Goal: Information Seeking & Learning: Learn about a topic

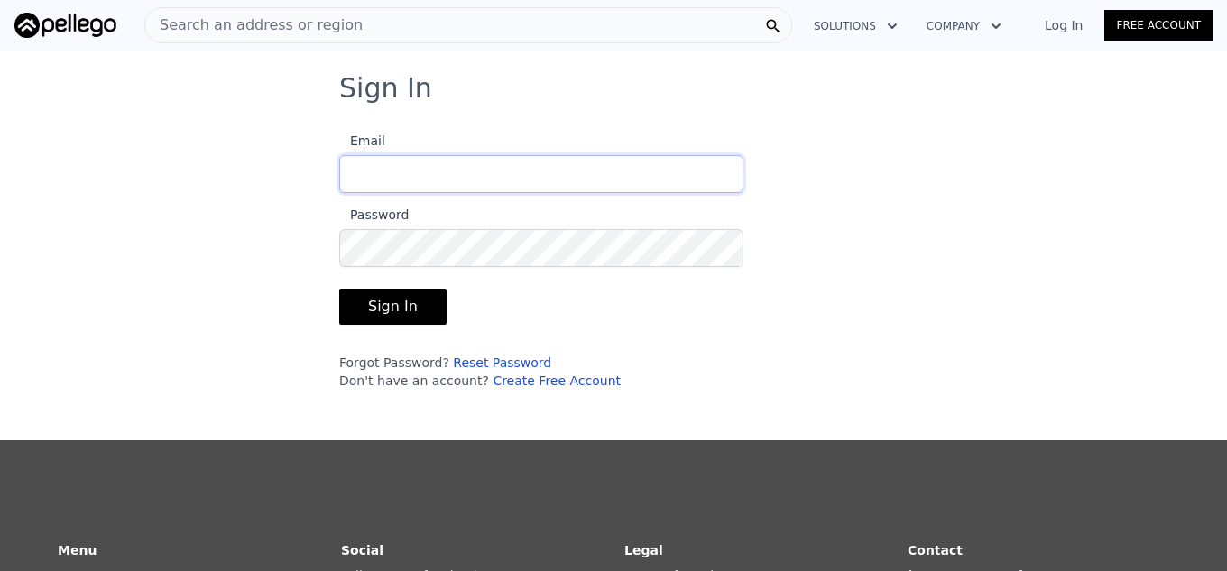
type input "[EMAIL_ADDRESS][DOMAIN_NAME]"
click at [398, 300] on button "Sign In" at bounding box center [392, 307] width 107 height 36
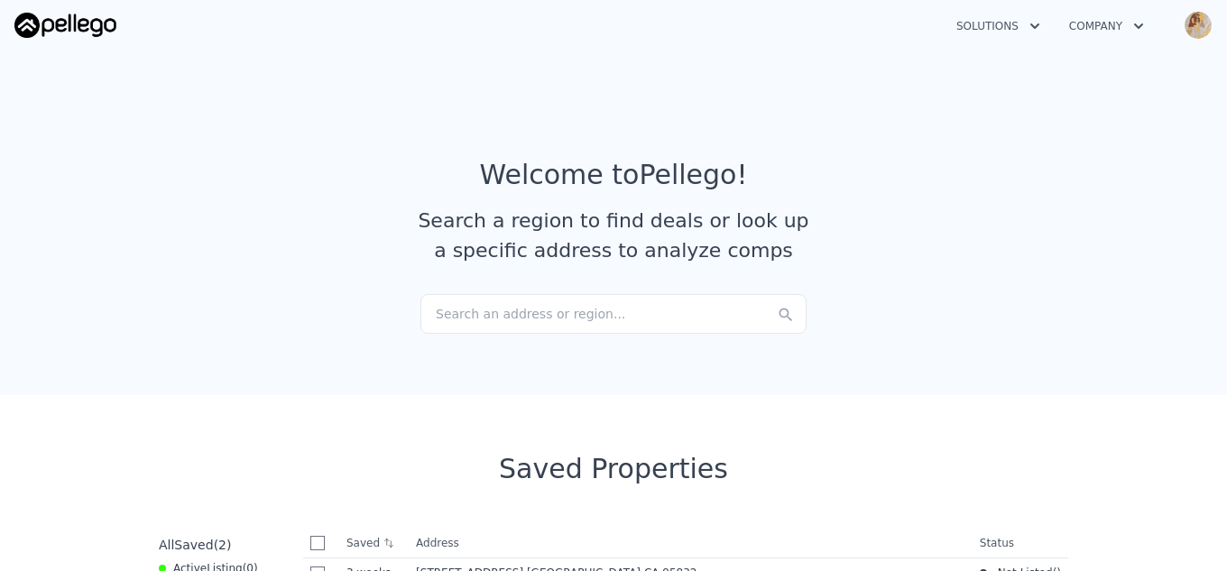
click at [585, 312] on div "Search an address or region..." at bounding box center [613, 314] width 386 height 40
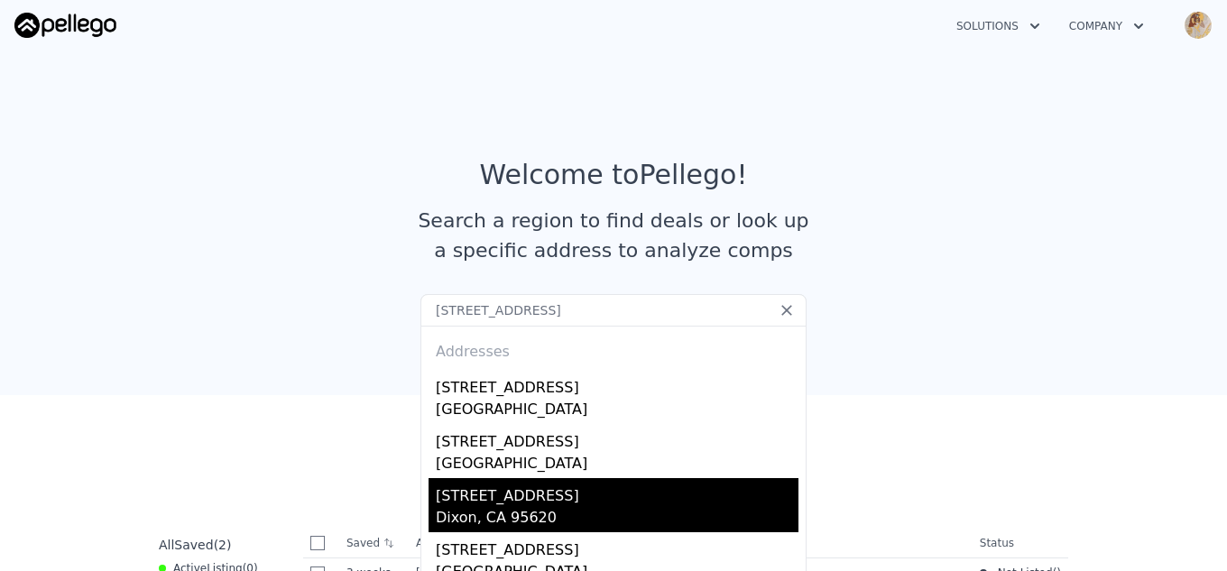
type input "[STREET_ADDRESS]"
click at [444, 516] on div "Dixon, CA 95620" at bounding box center [617, 519] width 363 height 25
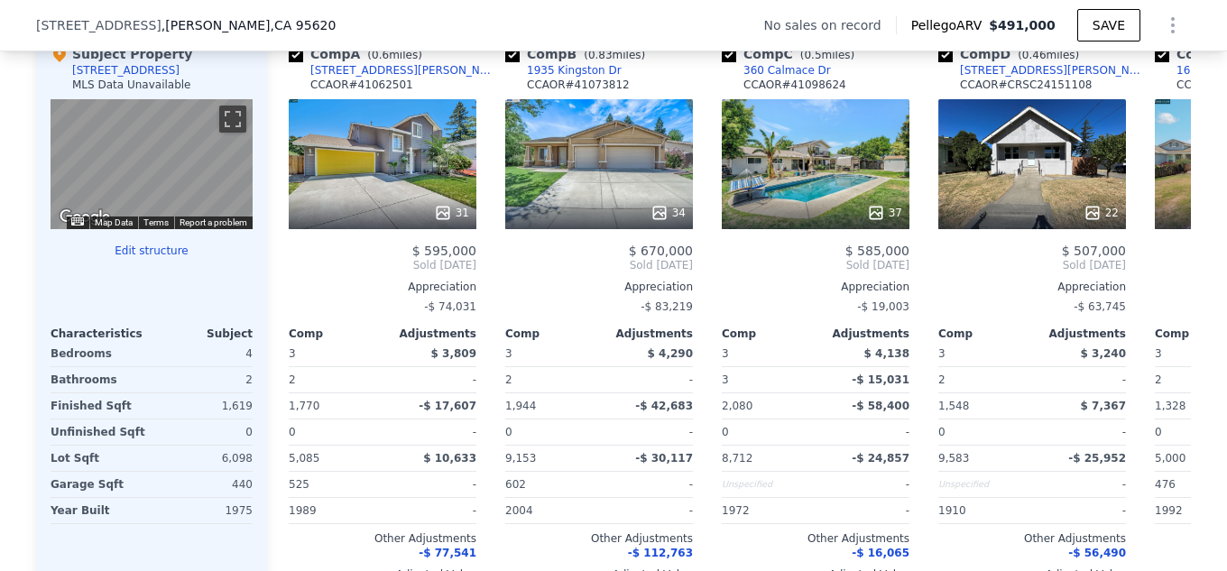
scroll to position [1743, 0]
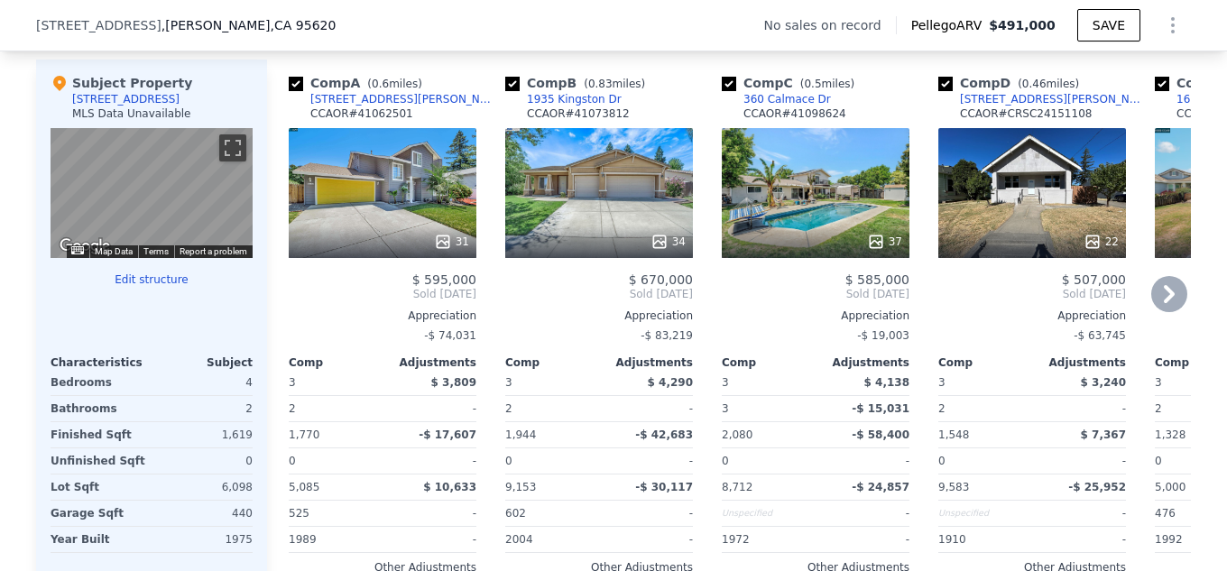
click at [774, 183] on div "37" at bounding box center [816, 193] width 188 height 130
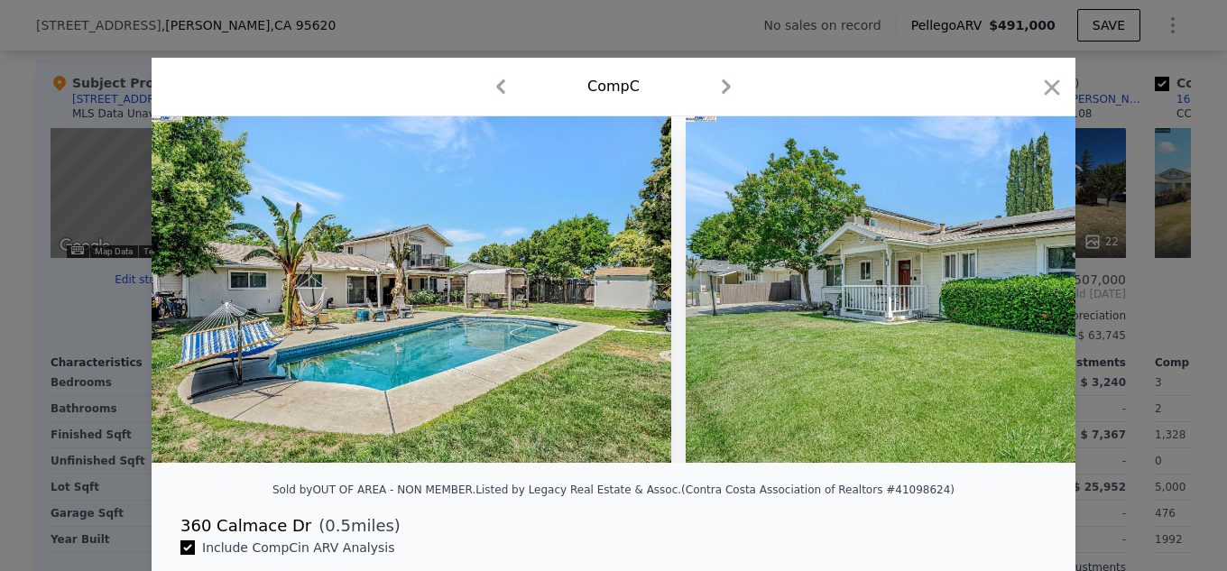
click at [939, 513] on div "Sold by OUT OF AREA - NON MEMBER . Listed by Legacy Real Estate & Assoc. (Contr…" at bounding box center [614, 495] width 924 height 36
click at [1017, 300] on icon at bounding box center [1028, 289] width 36 height 36
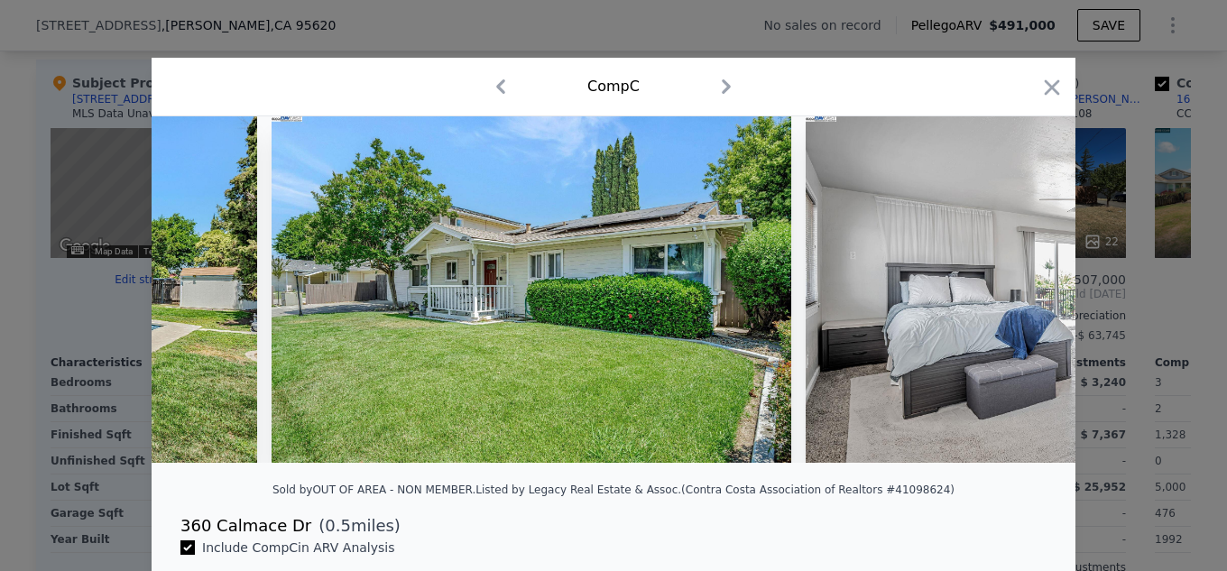
scroll to position [0, 433]
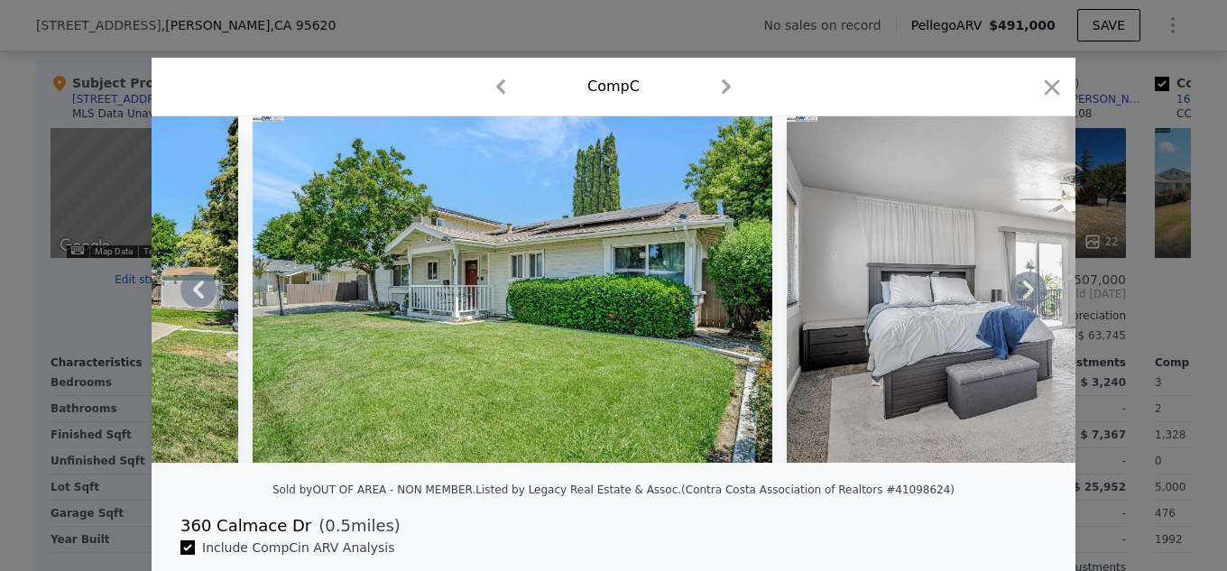
click at [1015, 286] on icon at bounding box center [1028, 289] width 36 height 36
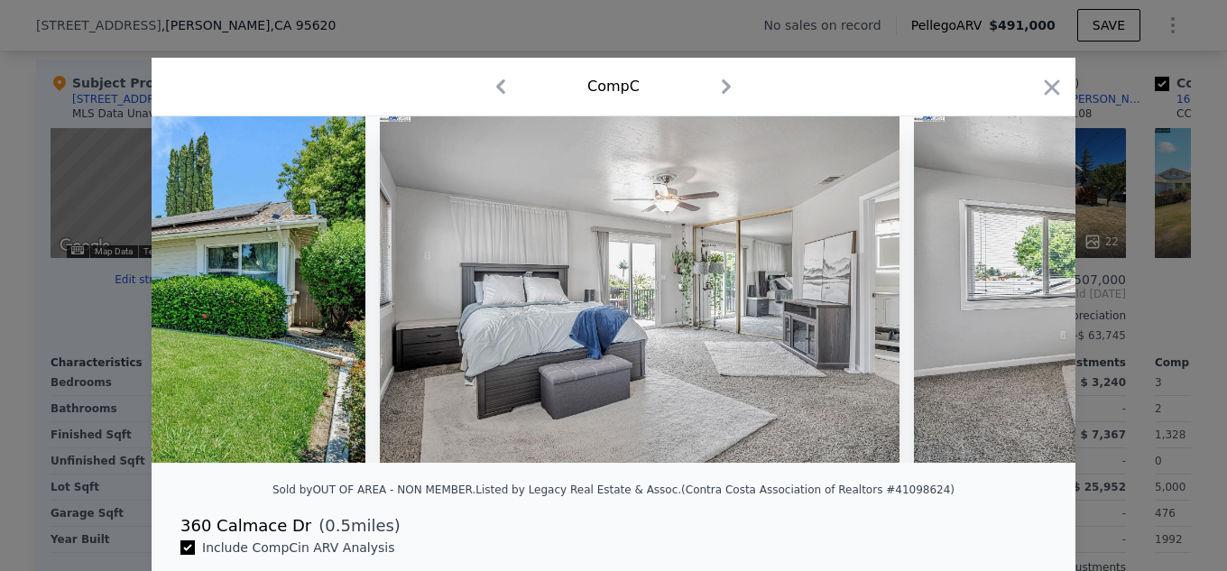
scroll to position [0, 866]
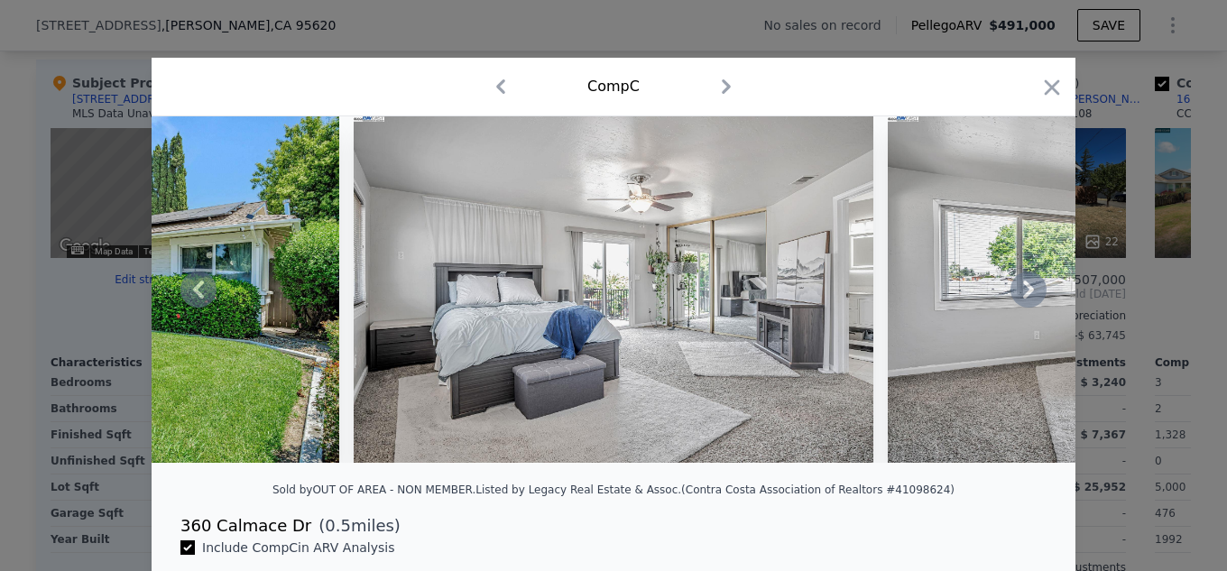
click at [1015, 286] on icon at bounding box center [1028, 289] width 36 height 36
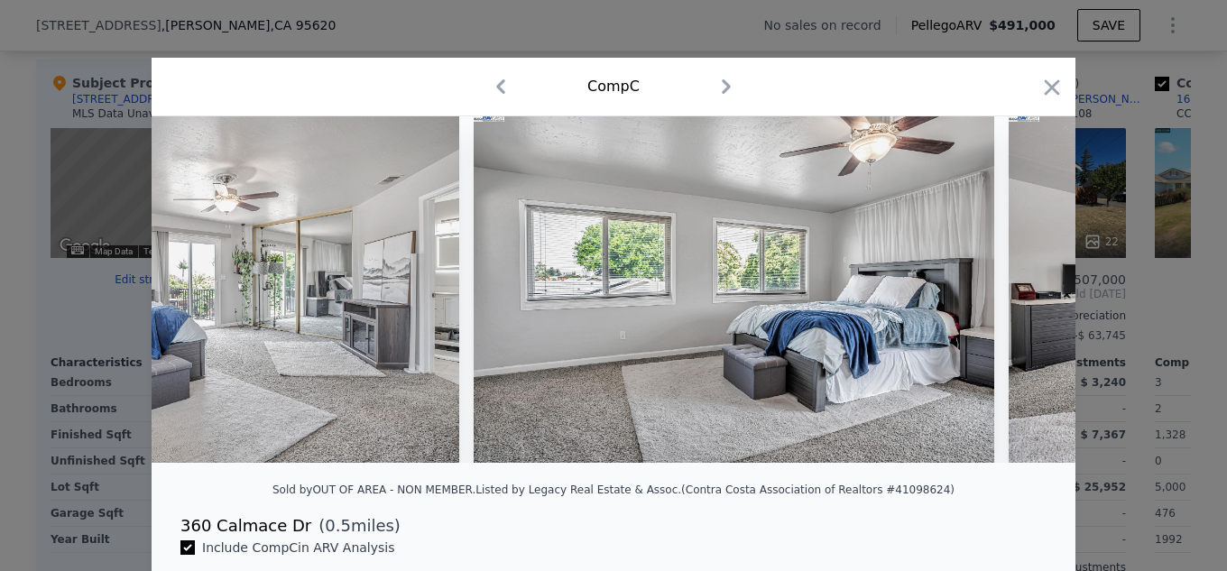
scroll to position [0, 1299]
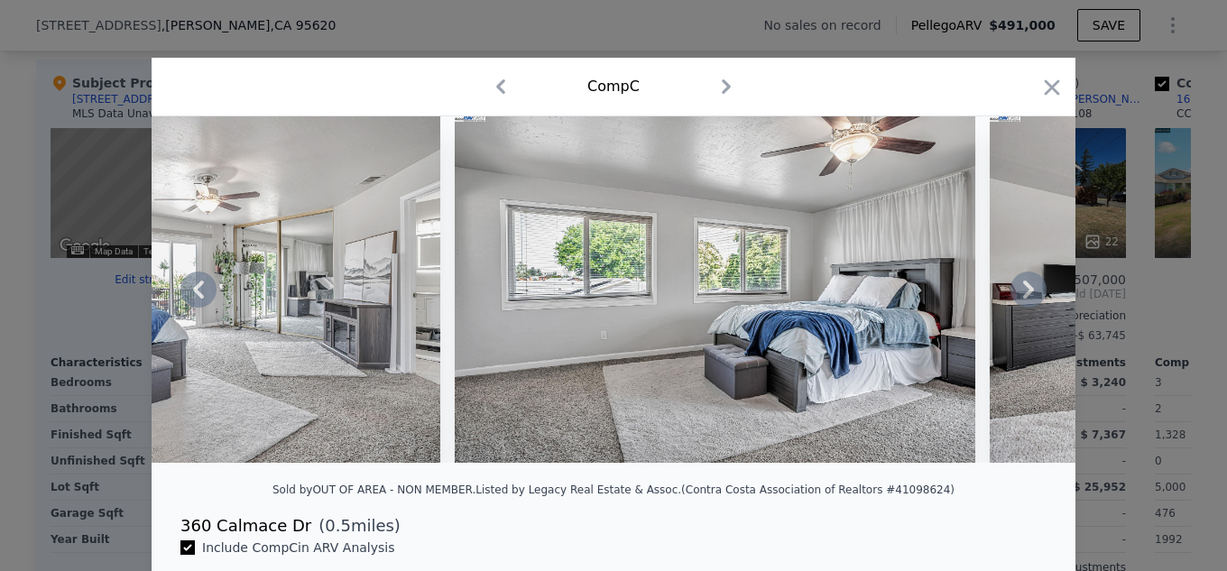
click at [1015, 286] on icon at bounding box center [1028, 289] width 36 height 36
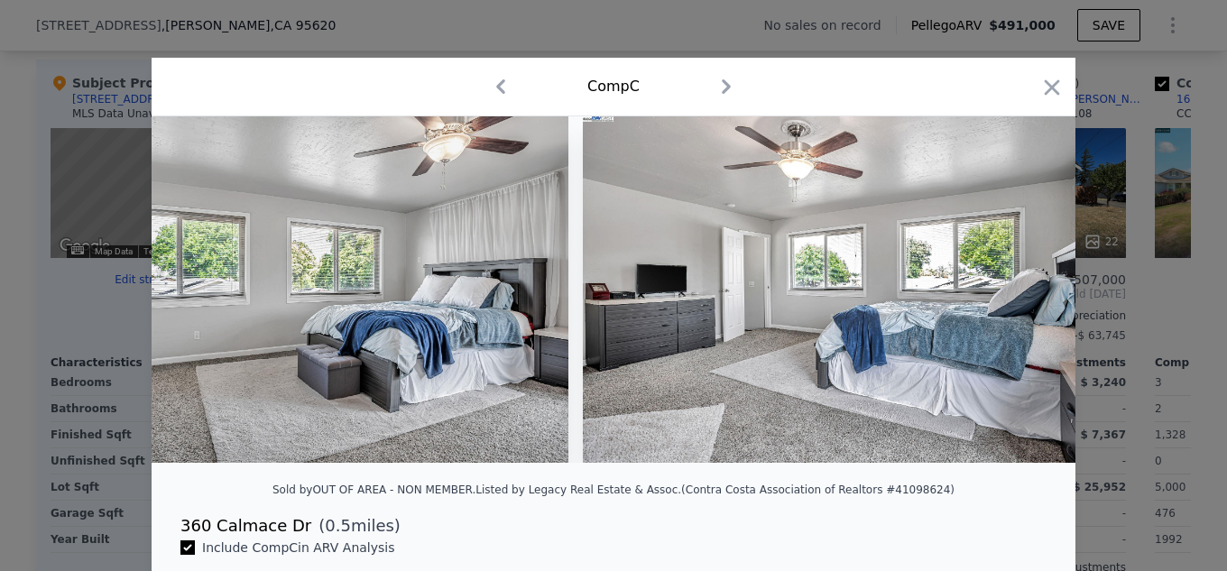
scroll to position [0, 1732]
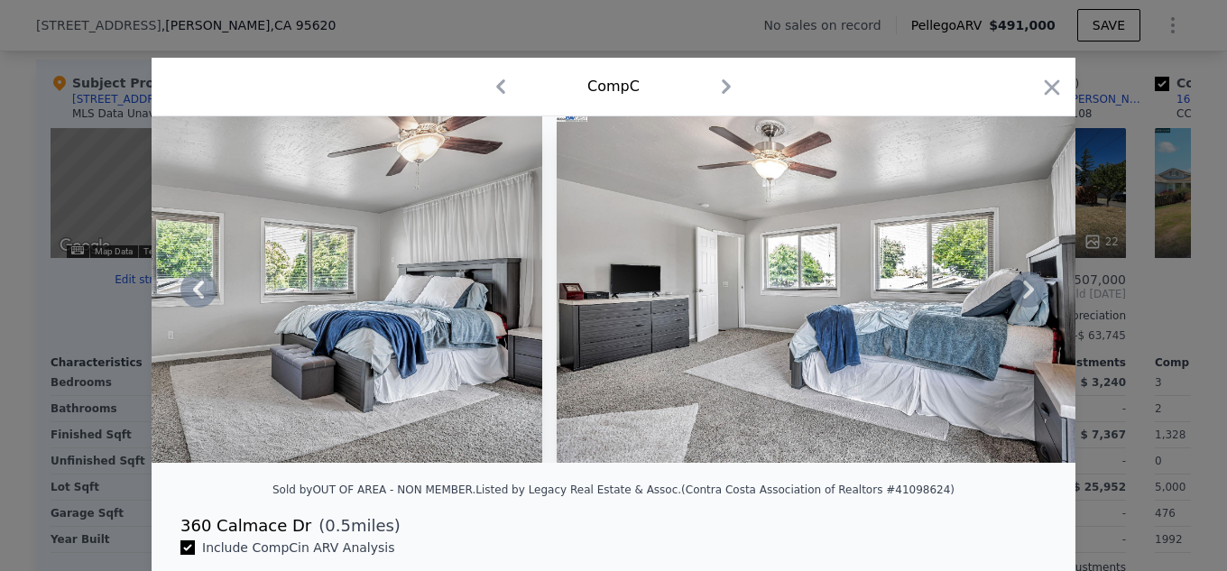
click at [1015, 286] on icon at bounding box center [1028, 289] width 36 height 36
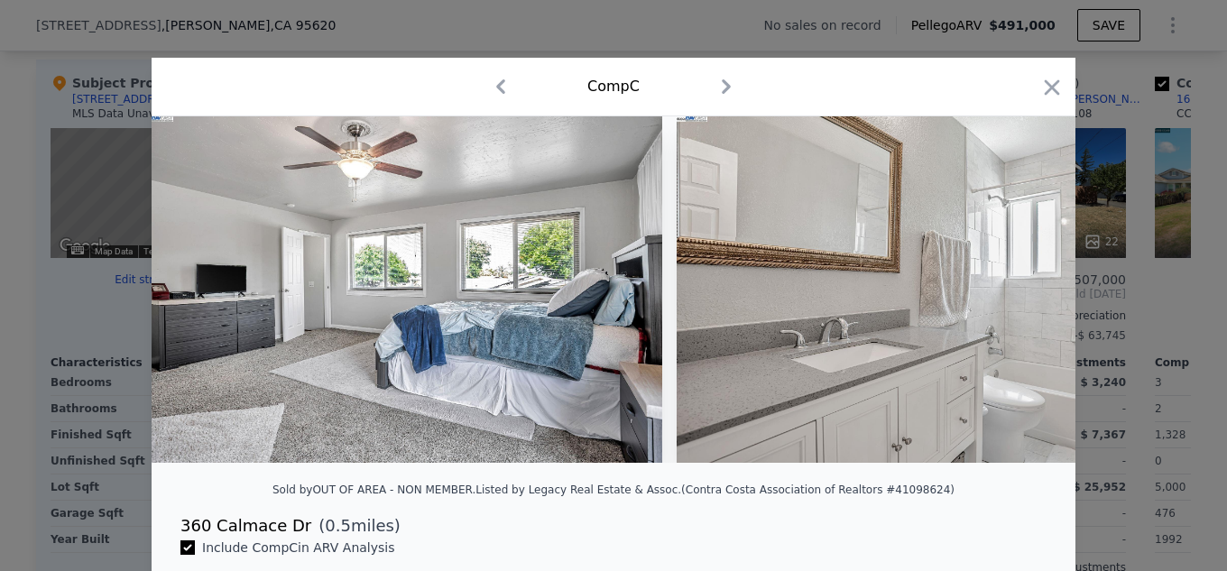
scroll to position [0, 2165]
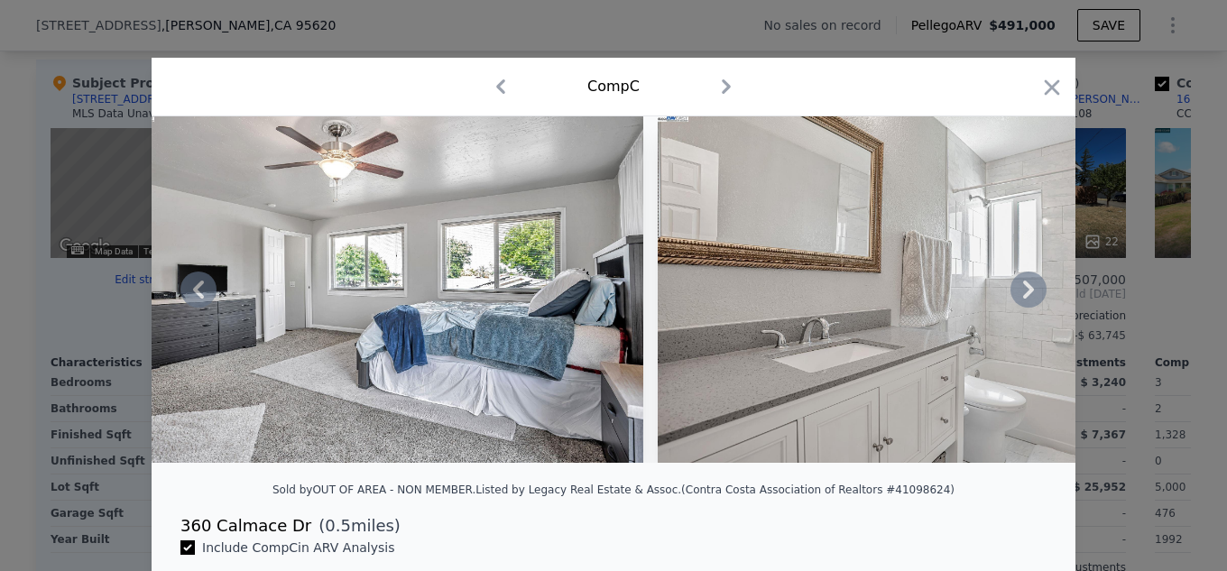
click at [1015, 289] on icon at bounding box center [1028, 289] width 36 height 36
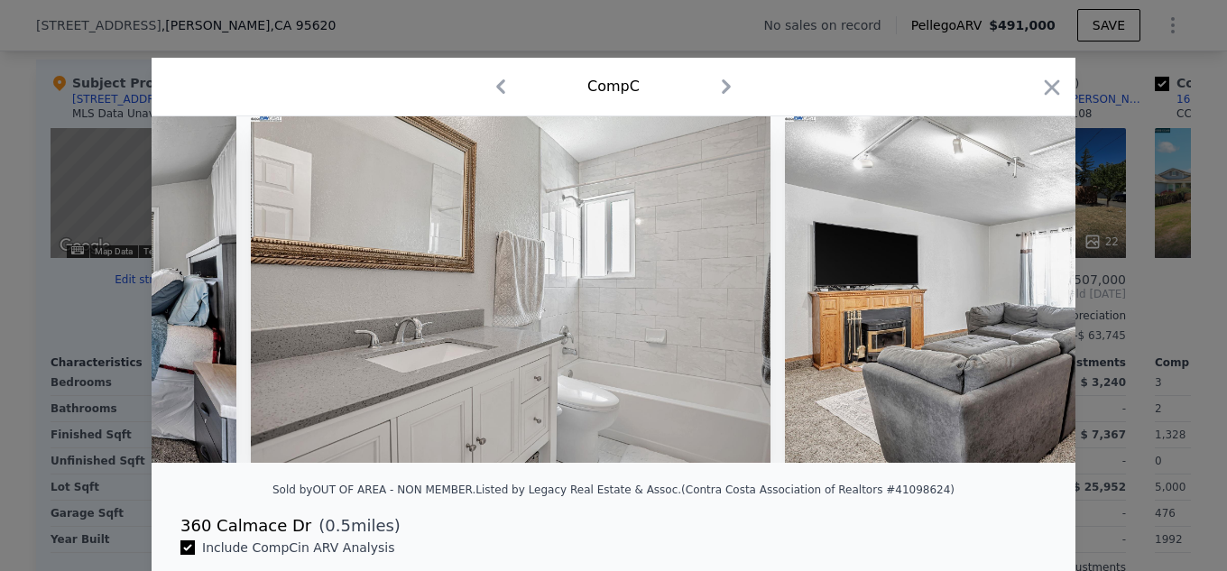
scroll to position [0, 2598]
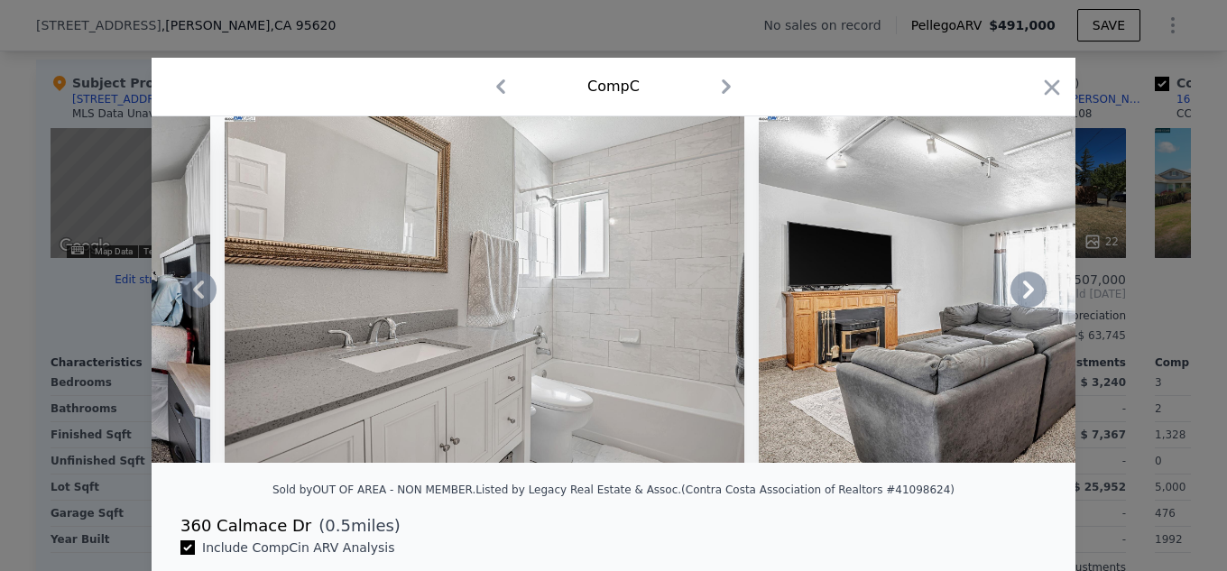
click at [1015, 292] on icon at bounding box center [1028, 289] width 36 height 36
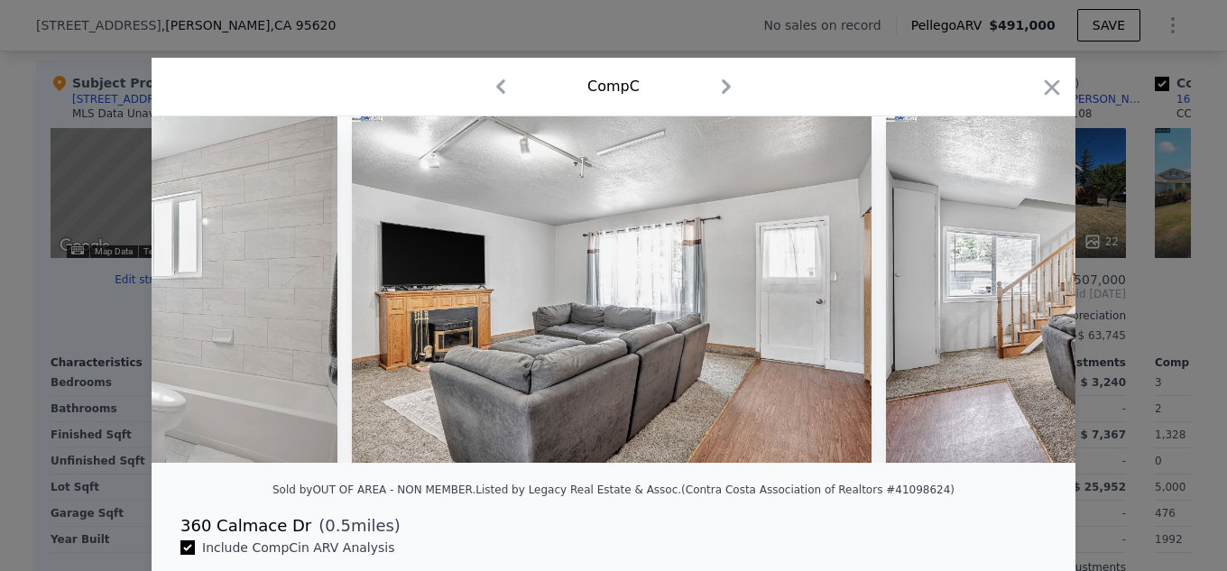
scroll to position [0, 3031]
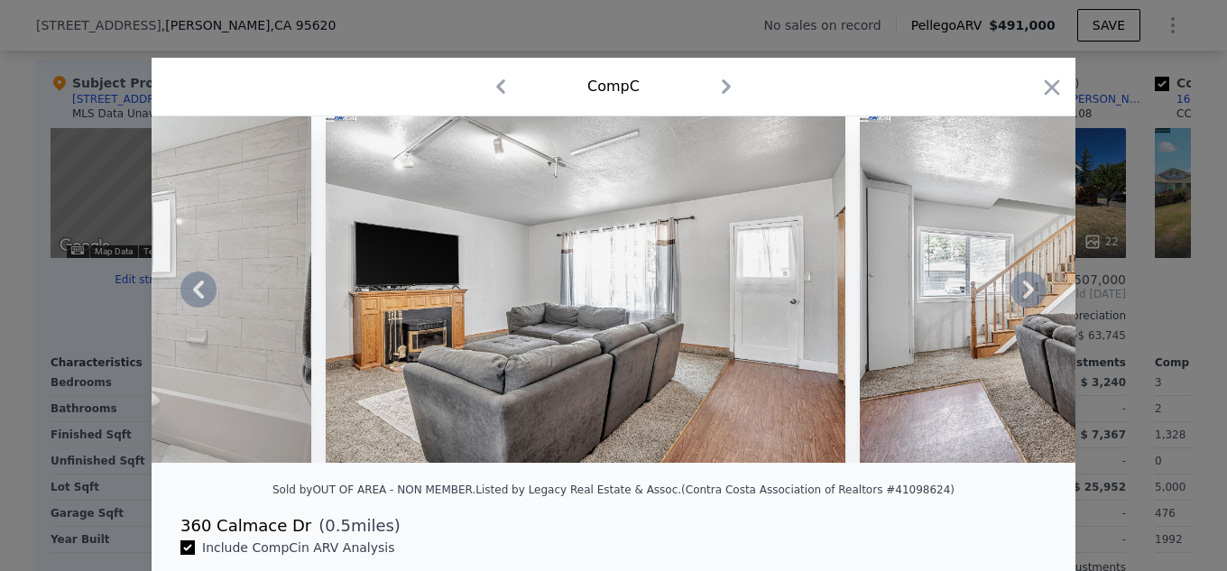
click at [1015, 292] on icon at bounding box center [1028, 289] width 36 height 36
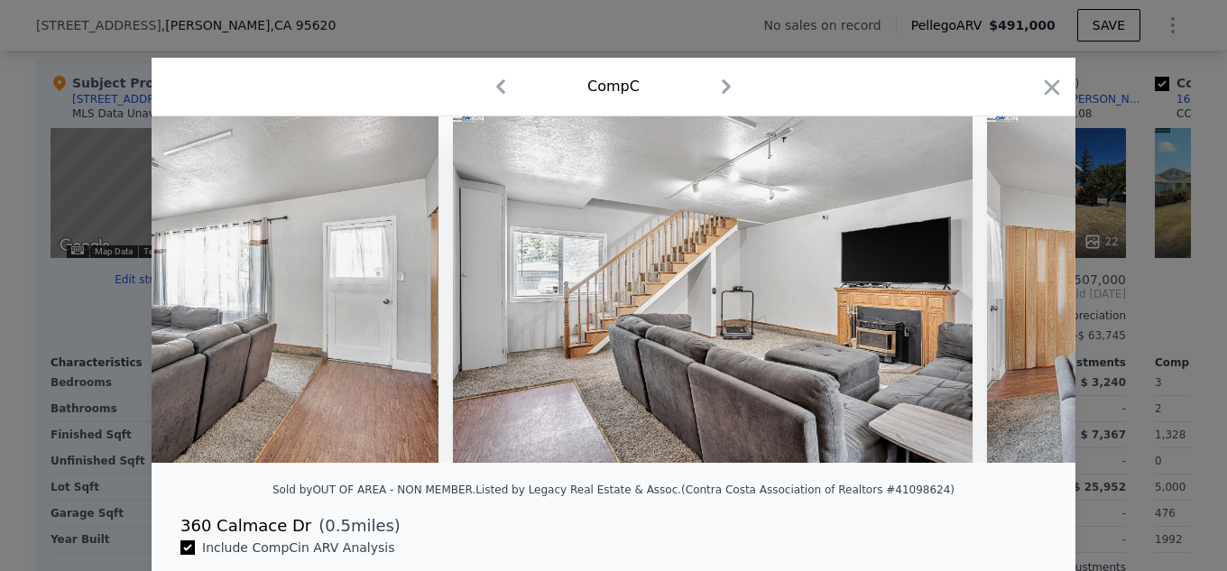
scroll to position [0, 3464]
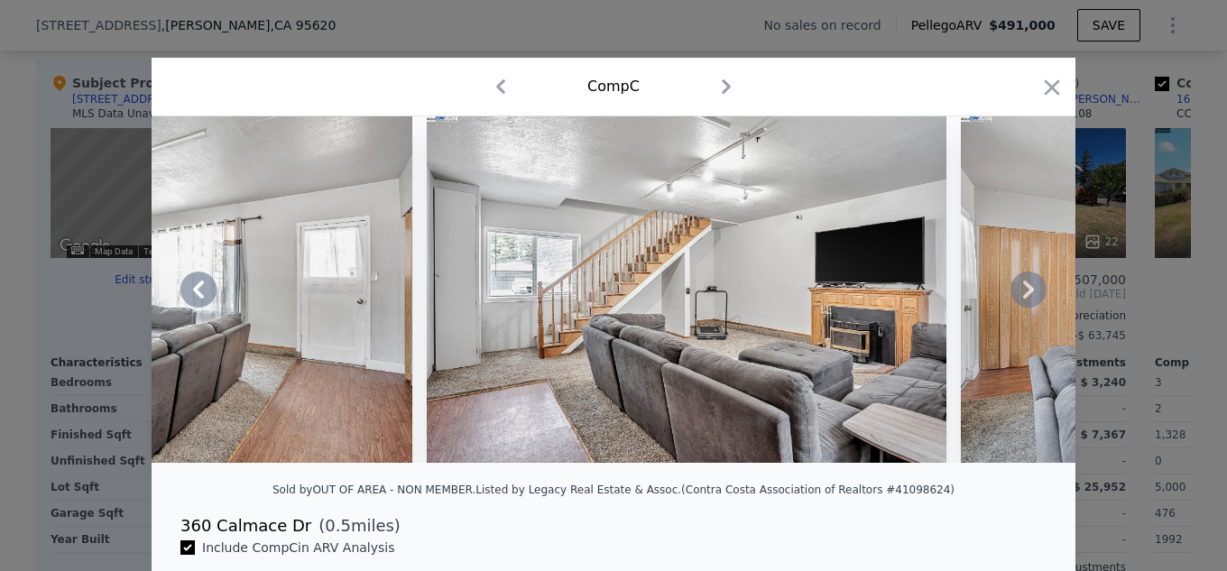
click at [1027, 293] on icon at bounding box center [1028, 289] width 36 height 36
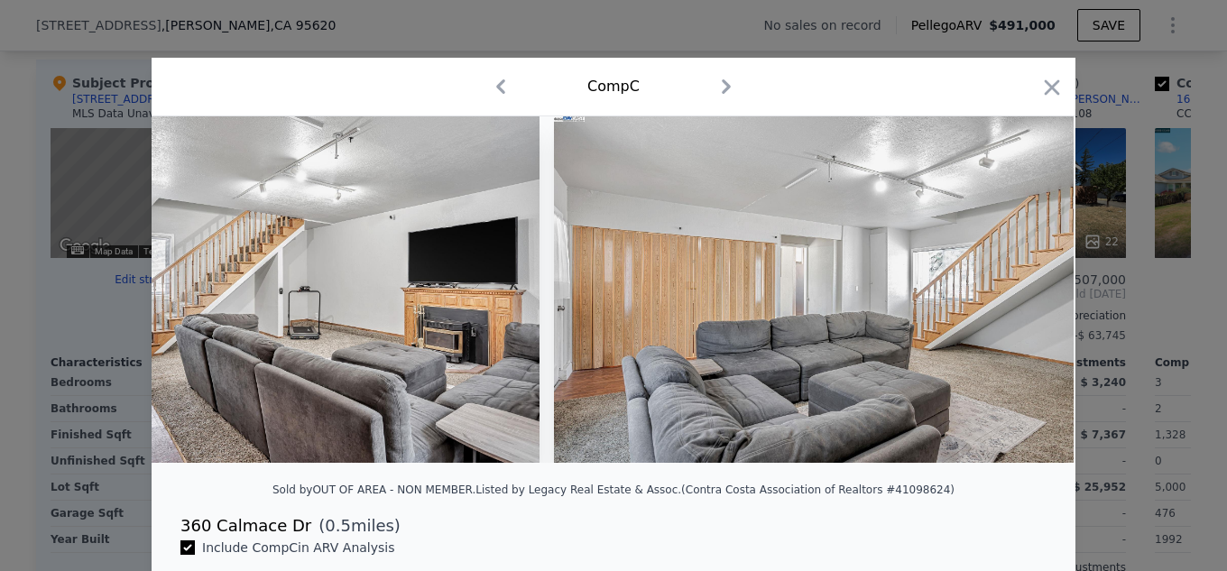
scroll to position [0, 3897]
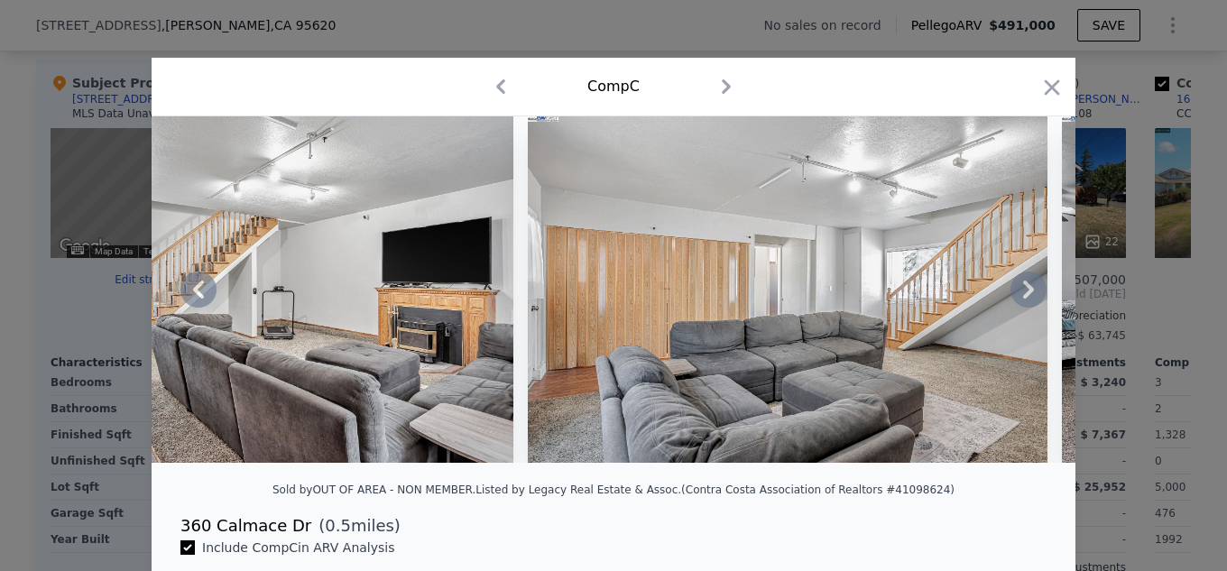
click at [1025, 291] on icon at bounding box center [1028, 289] width 36 height 36
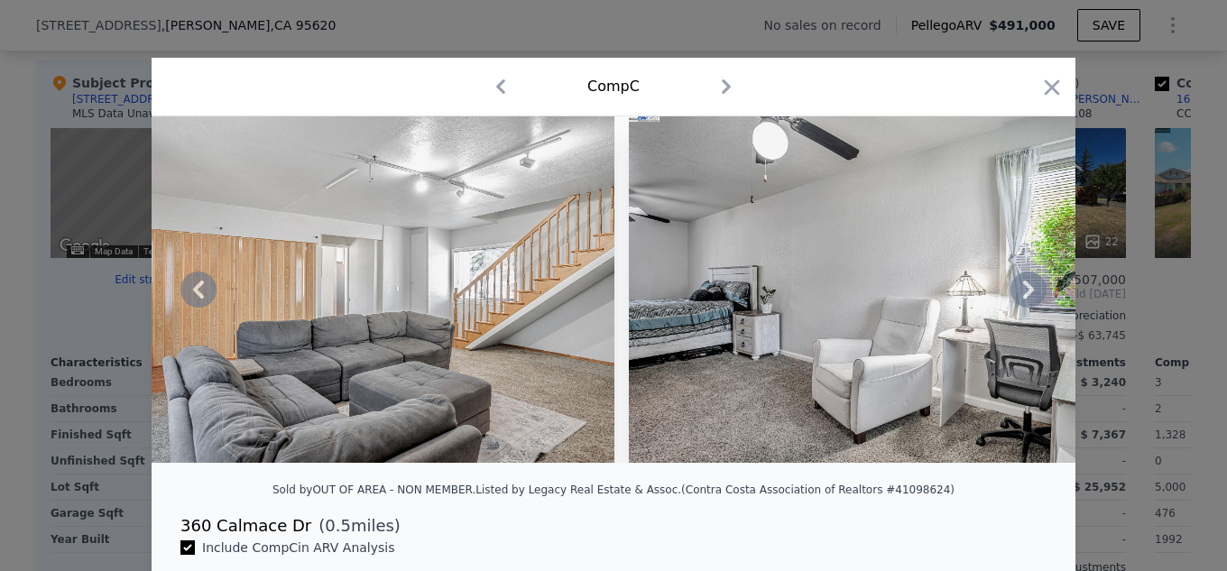
click at [1025, 291] on icon at bounding box center [1028, 289] width 36 height 36
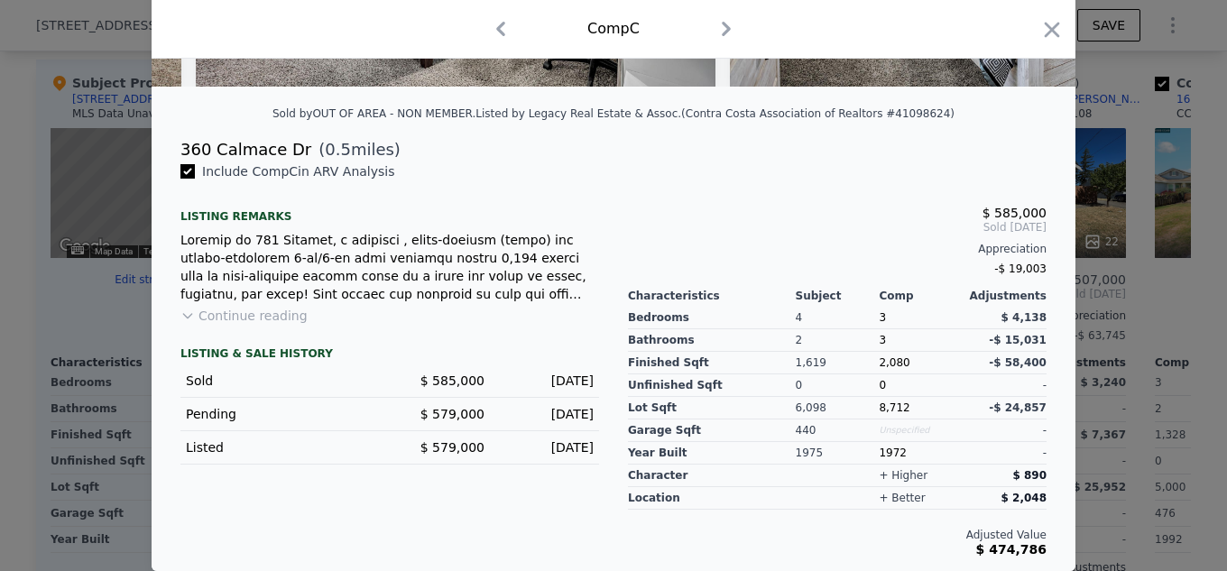
scroll to position [0, 0]
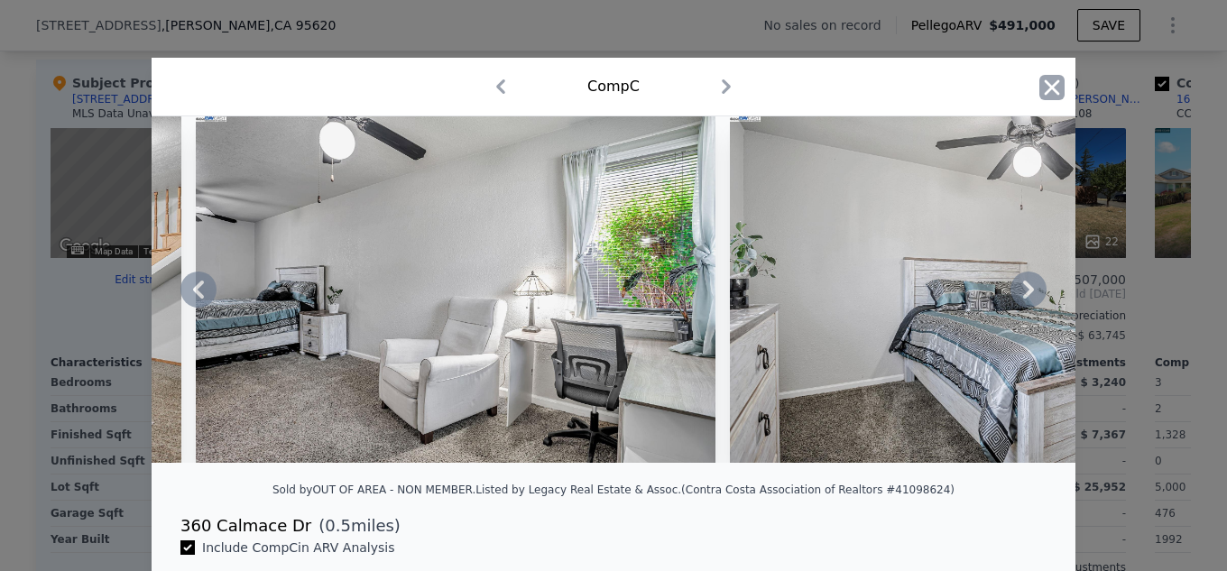
click at [1048, 83] on icon "button" at bounding box center [1051, 86] width 15 height 15
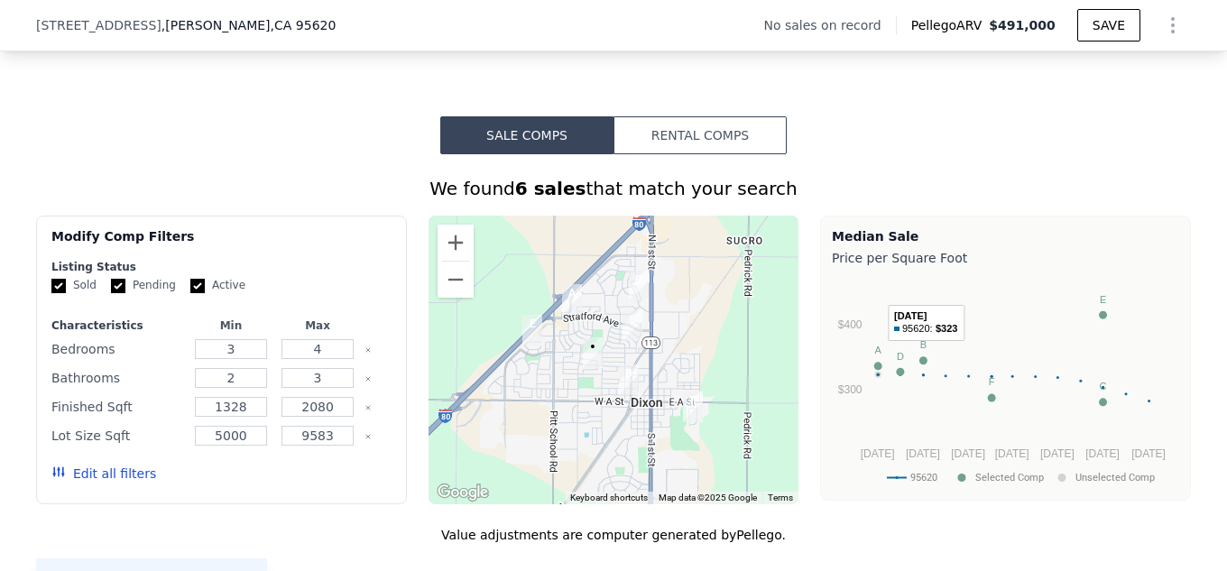
scroll to position [1743, 0]
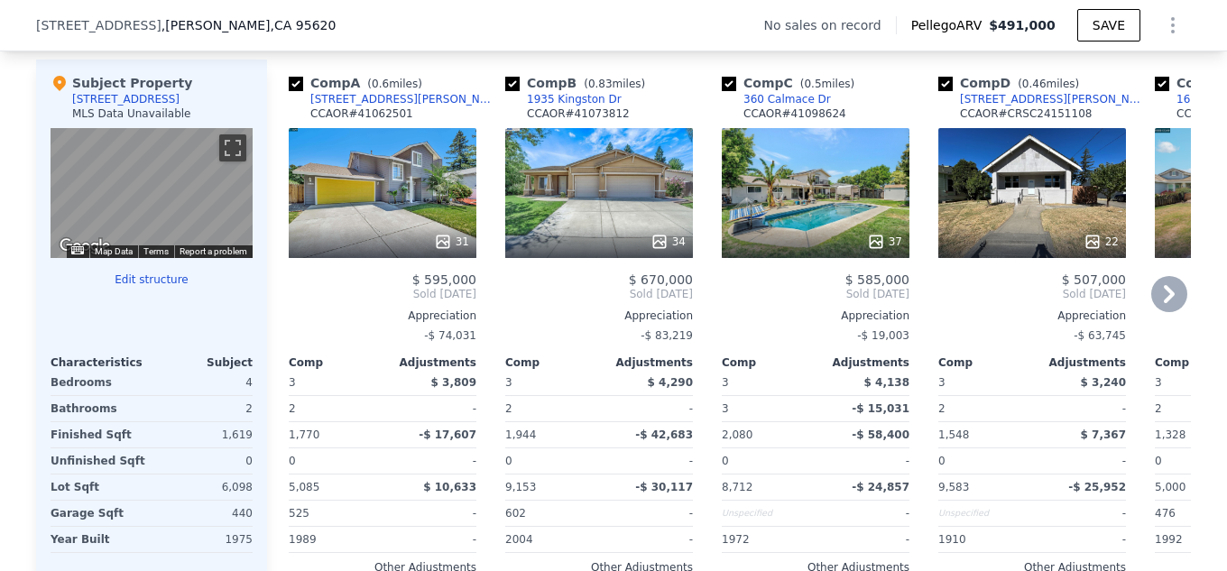
click at [1171, 297] on icon at bounding box center [1169, 294] width 36 height 36
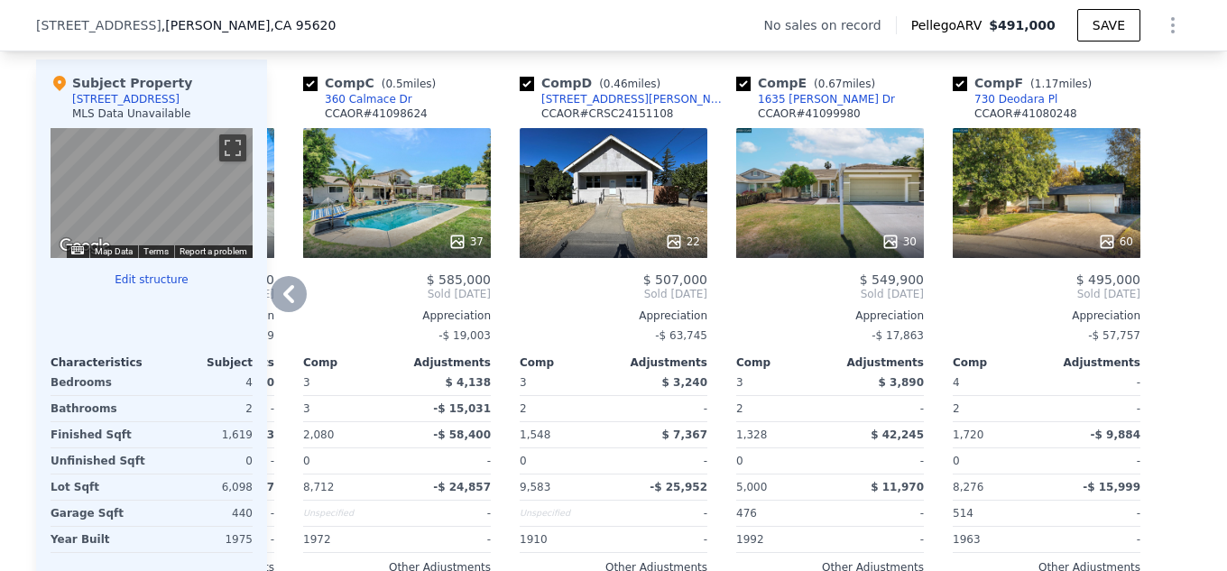
click at [283, 303] on icon at bounding box center [288, 294] width 11 height 18
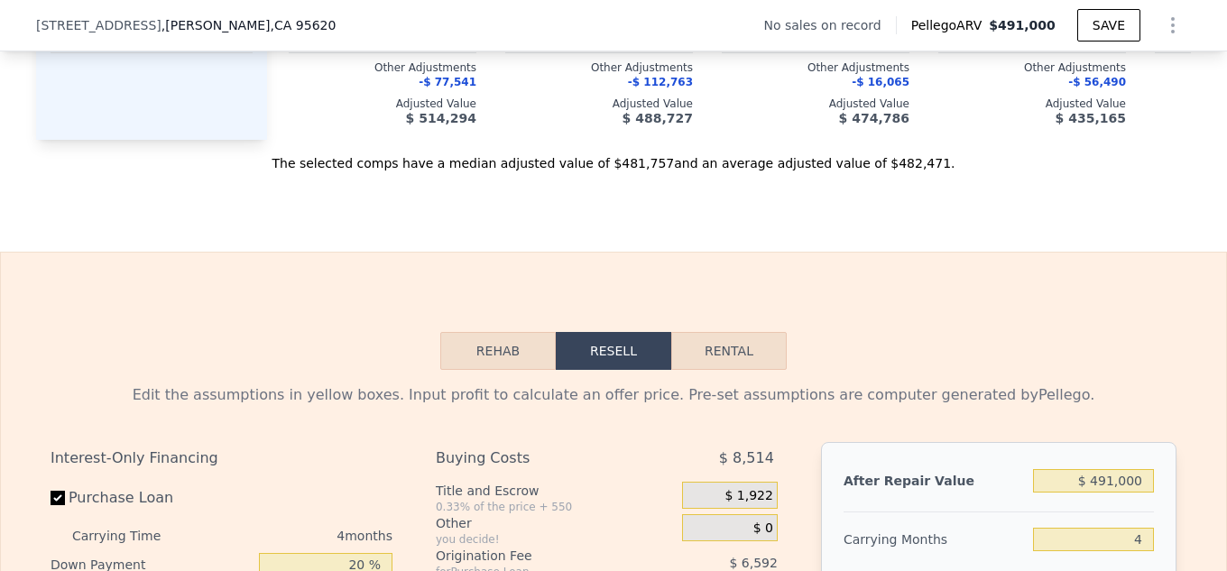
scroll to position [1743, 0]
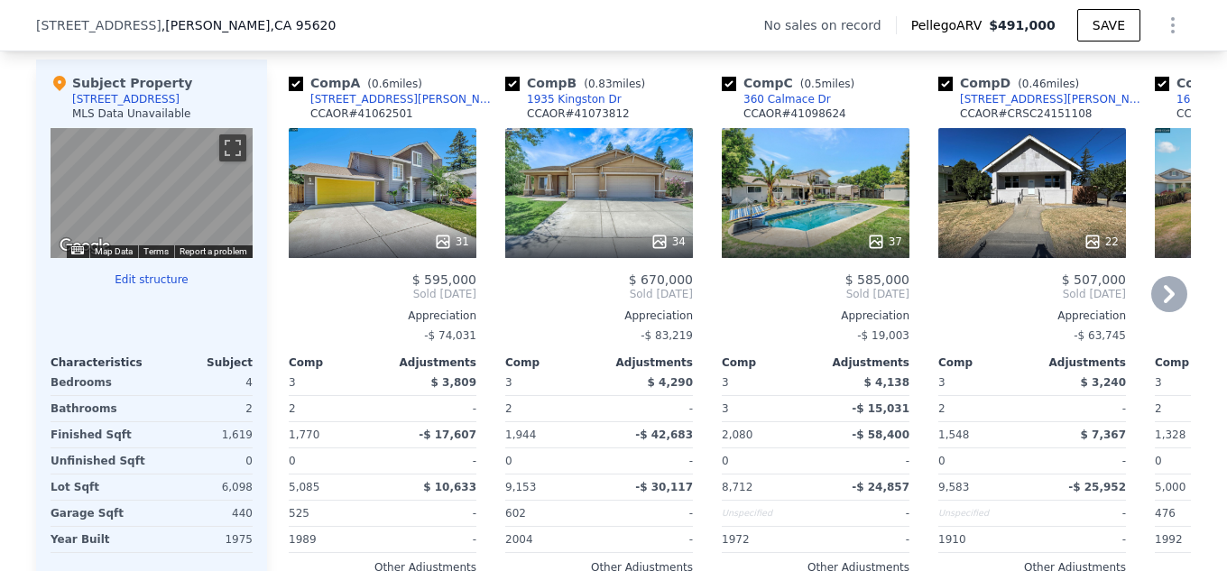
click at [1167, 309] on icon at bounding box center [1169, 294] width 36 height 36
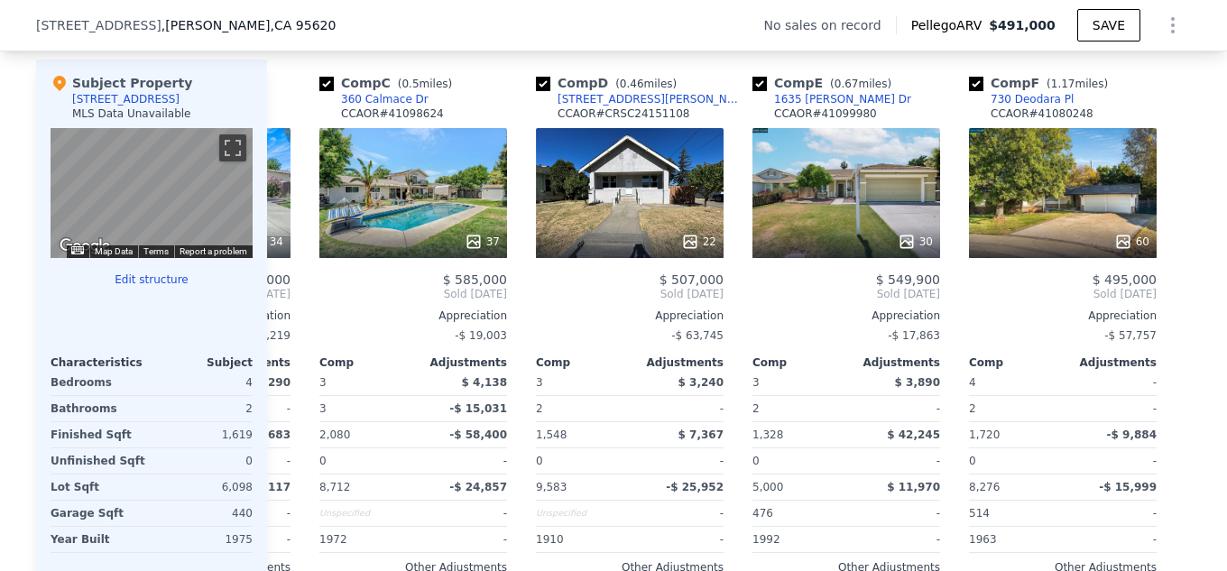
scroll to position [0, 419]
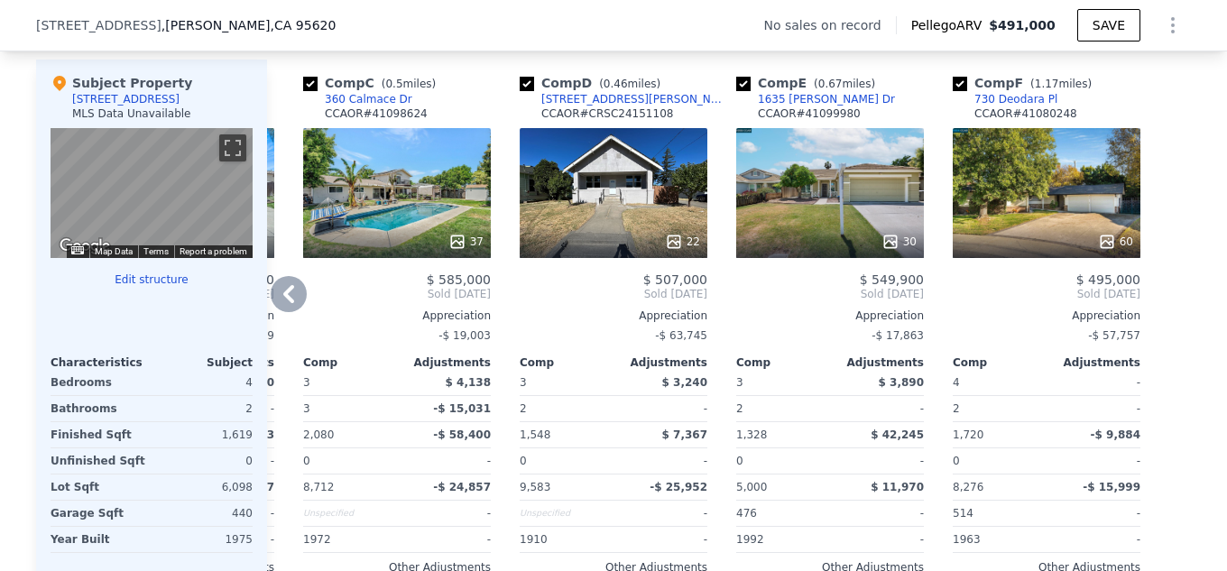
click at [463, 244] on div at bounding box center [397, 241] width 188 height 32
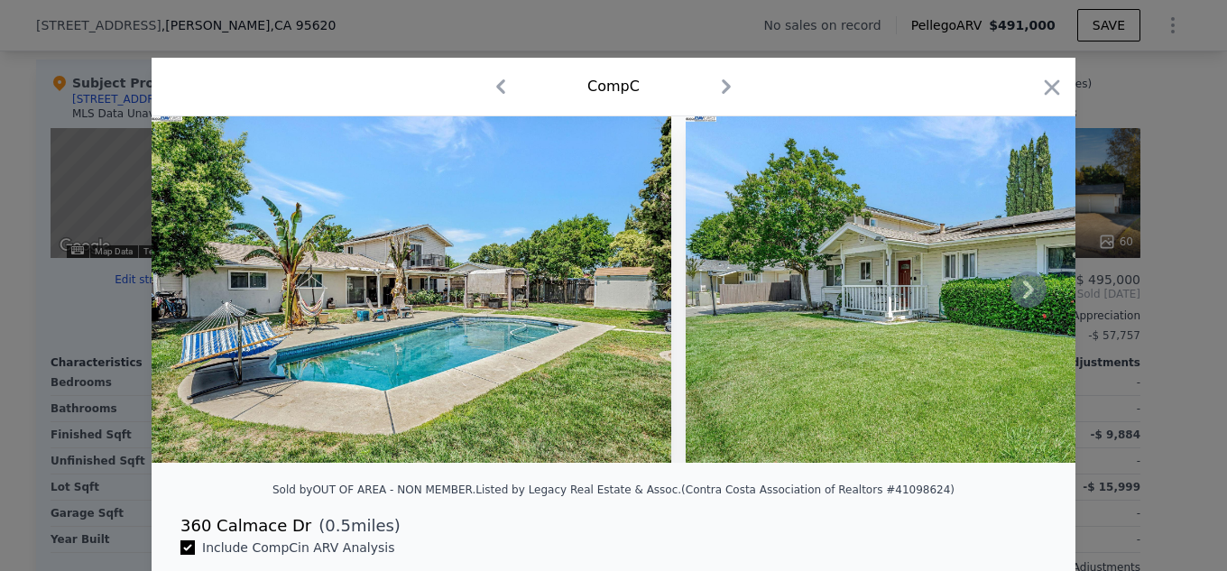
click at [1028, 297] on icon at bounding box center [1028, 289] width 36 height 36
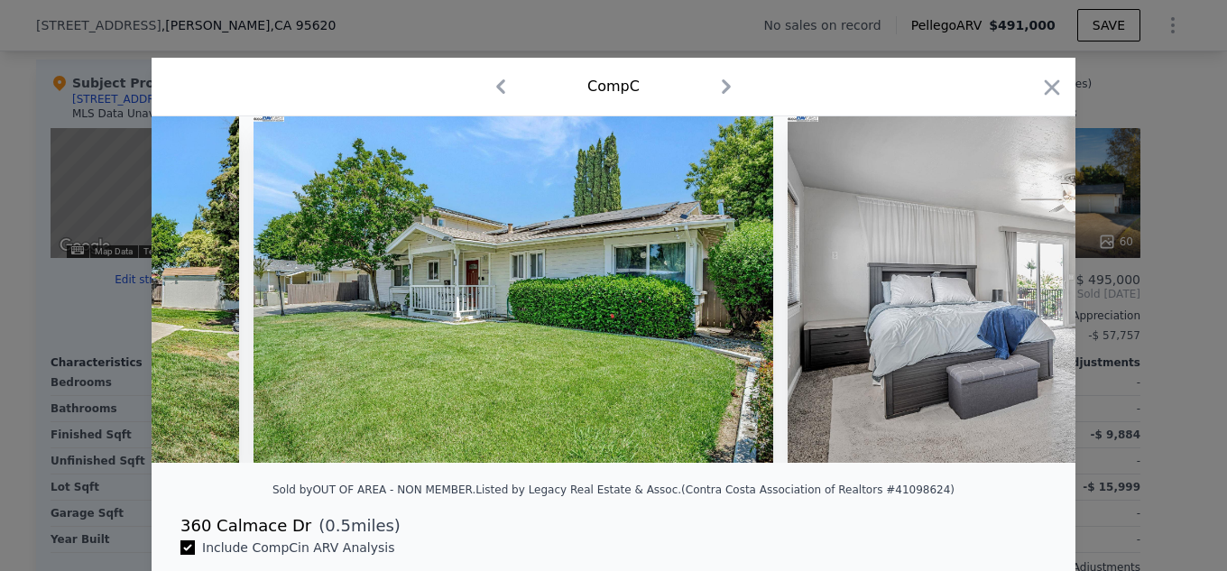
scroll to position [0, 433]
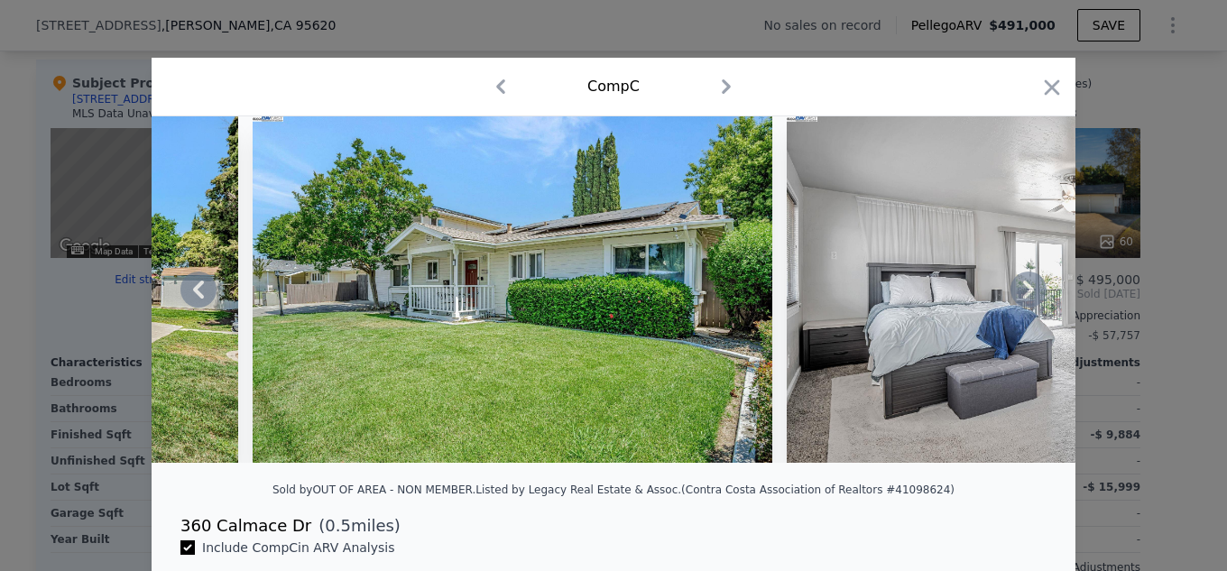
click at [1028, 297] on icon at bounding box center [1028, 289] width 36 height 36
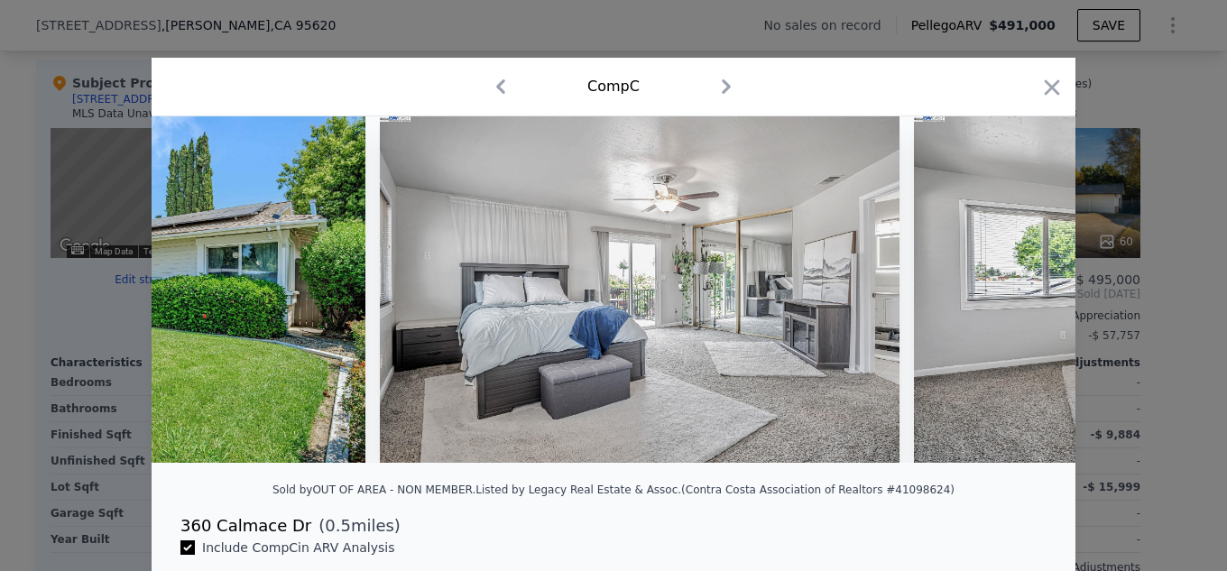
scroll to position [0, 866]
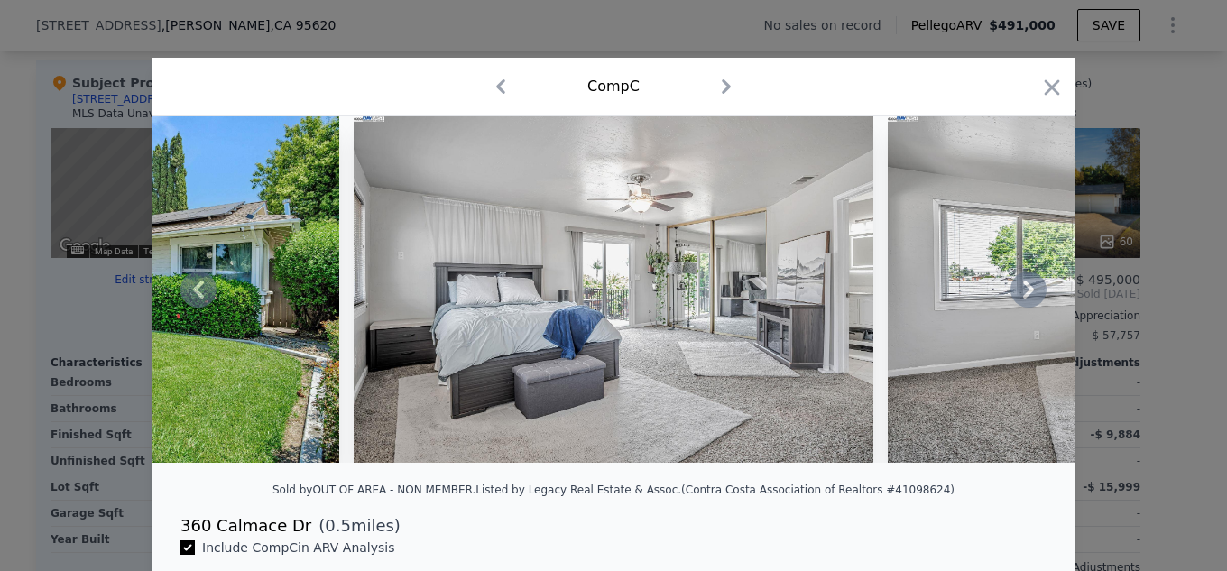
click at [1028, 297] on icon at bounding box center [1028, 289] width 36 height 36
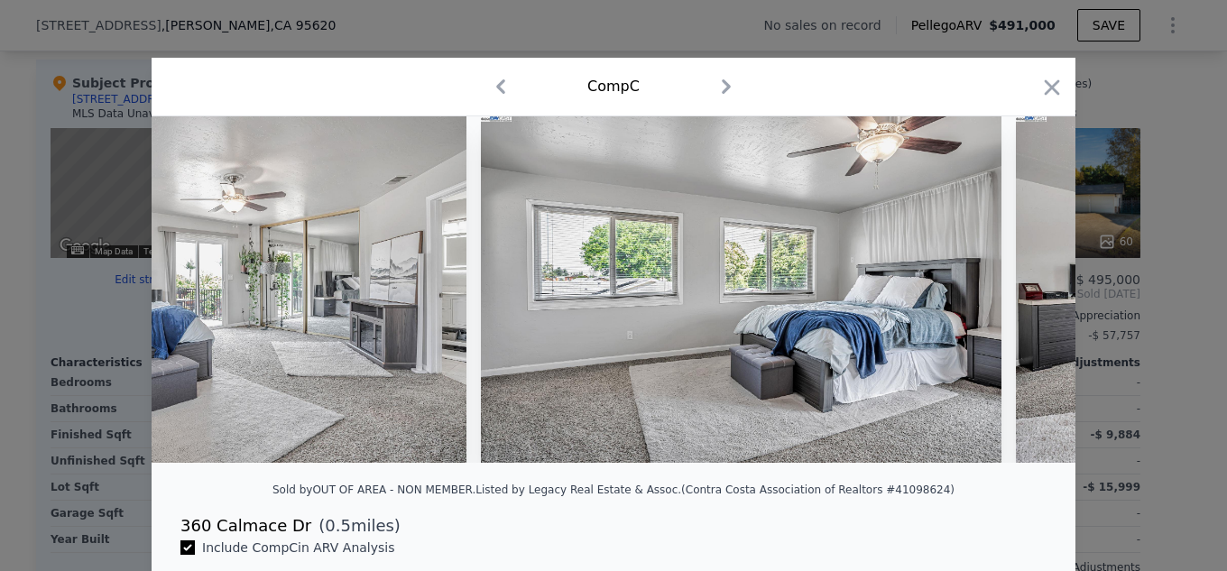
scroll to position [0, 1299]
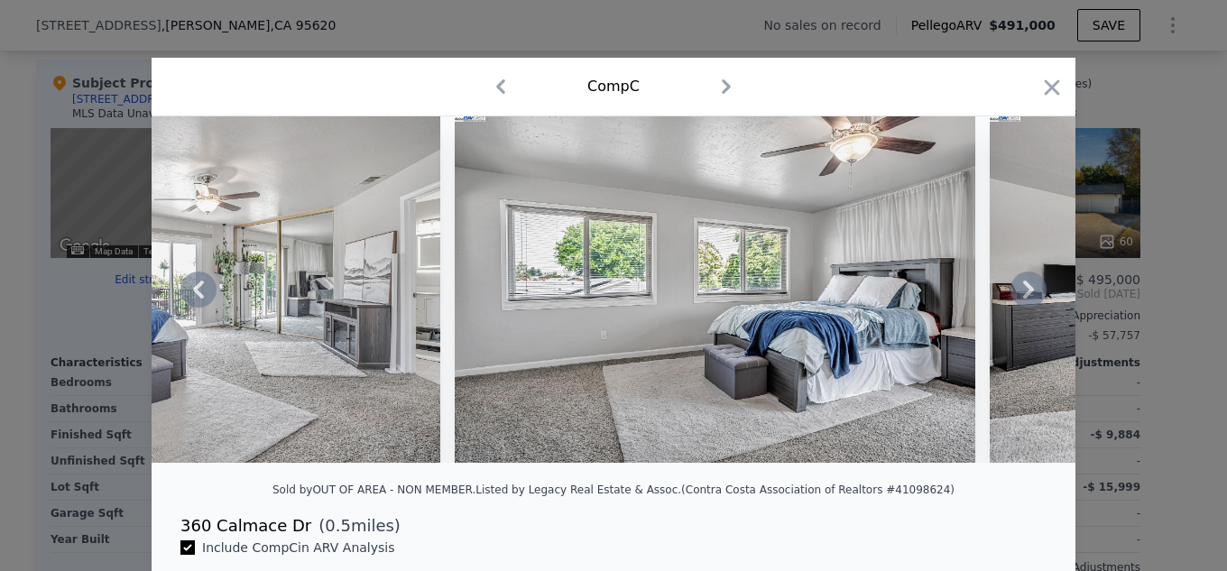
click at [1028, 297] on icon at bounding box center [1028, 289] width 36 height 36
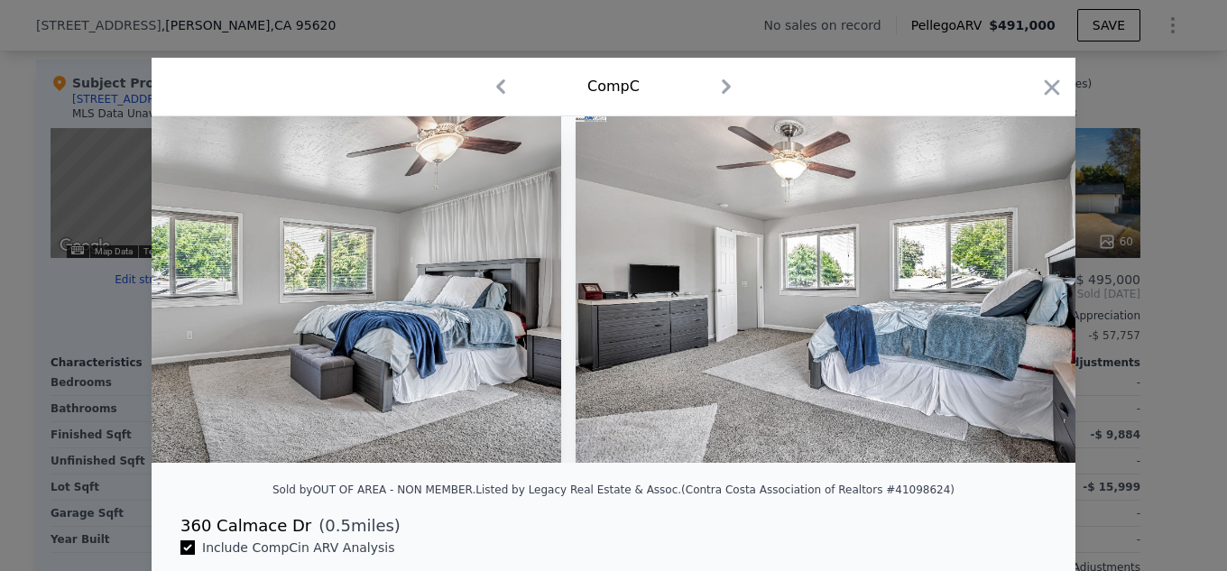
scroll to position [0, 1732]
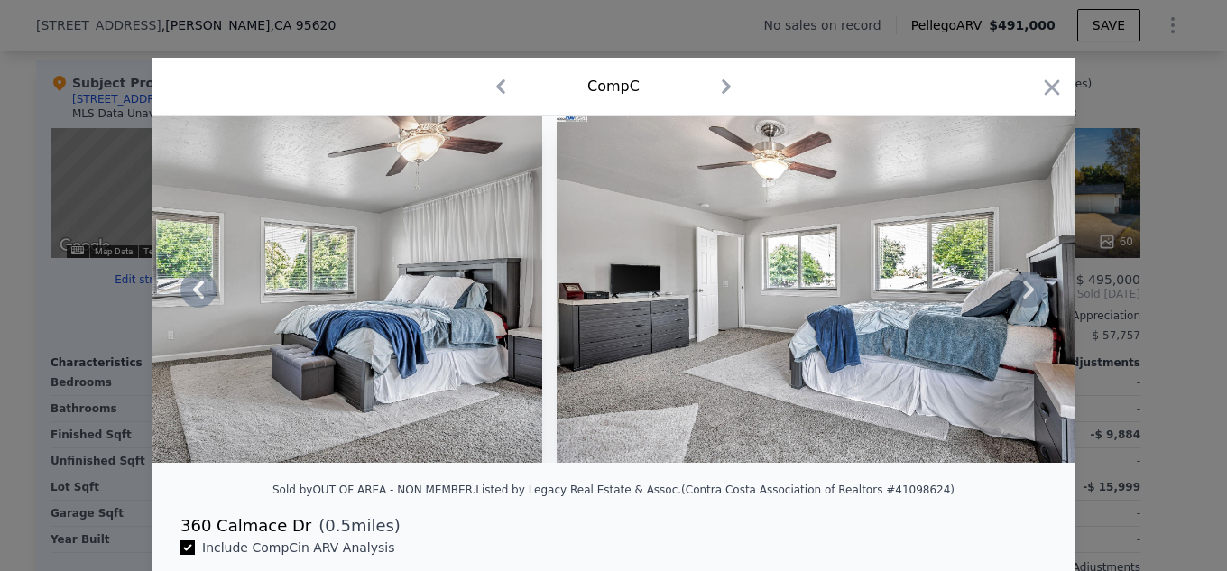
click at [1028, 297] on icon at bounding box center [1028, 289] width 36 height 36
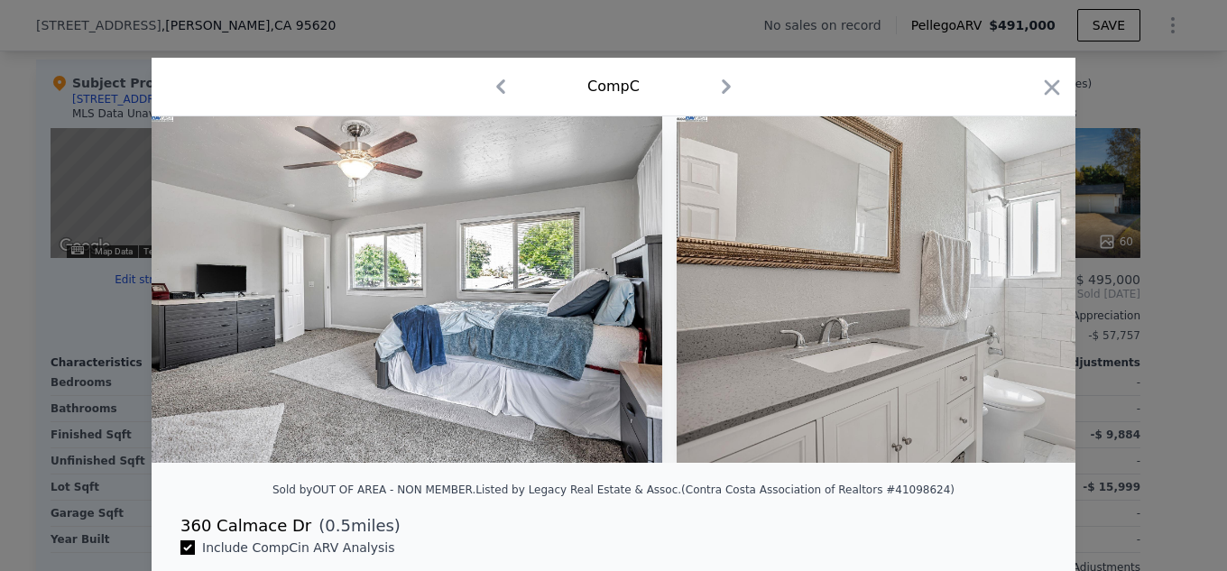
scroll to position [0, 2165]
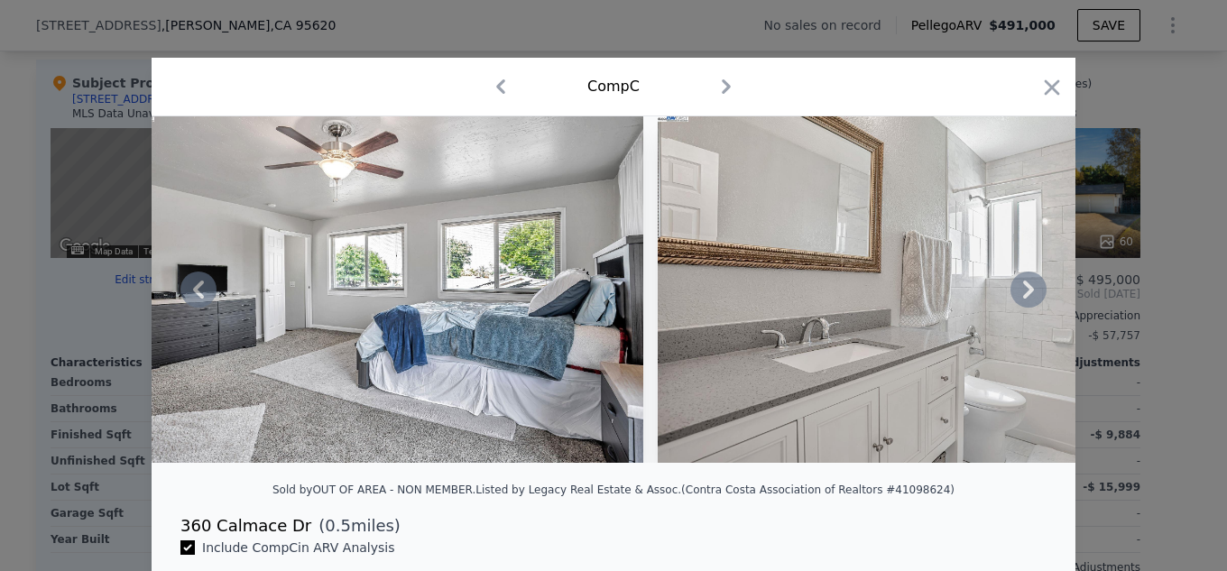
click at [1028, 297] on icon at bounding box center [1028, 289] width 36 height 36
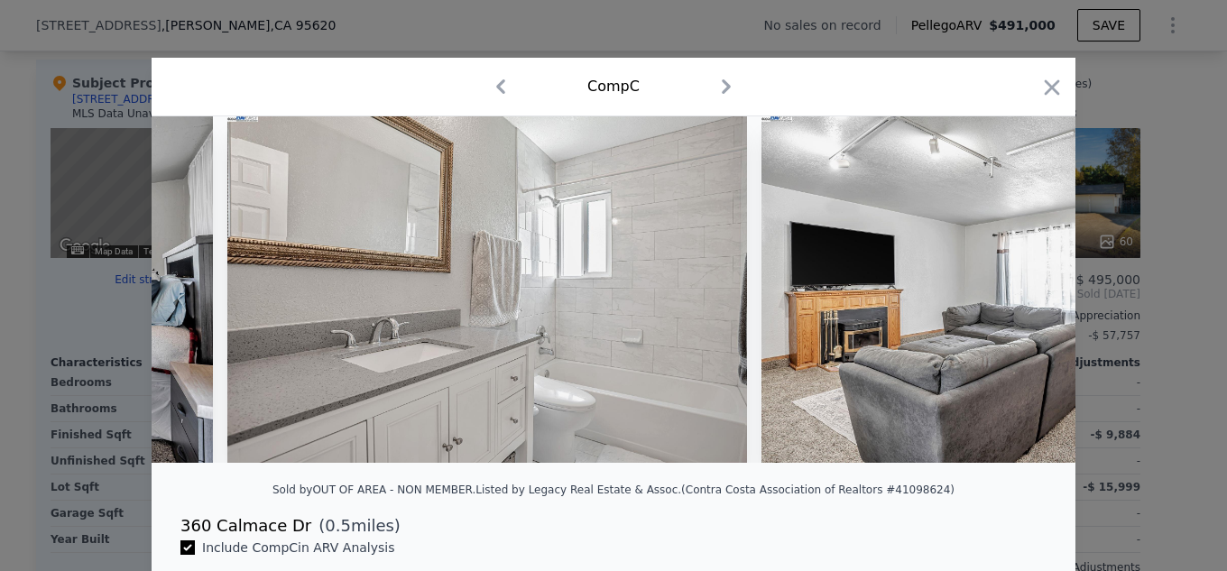
scroll to position [0, 2598]
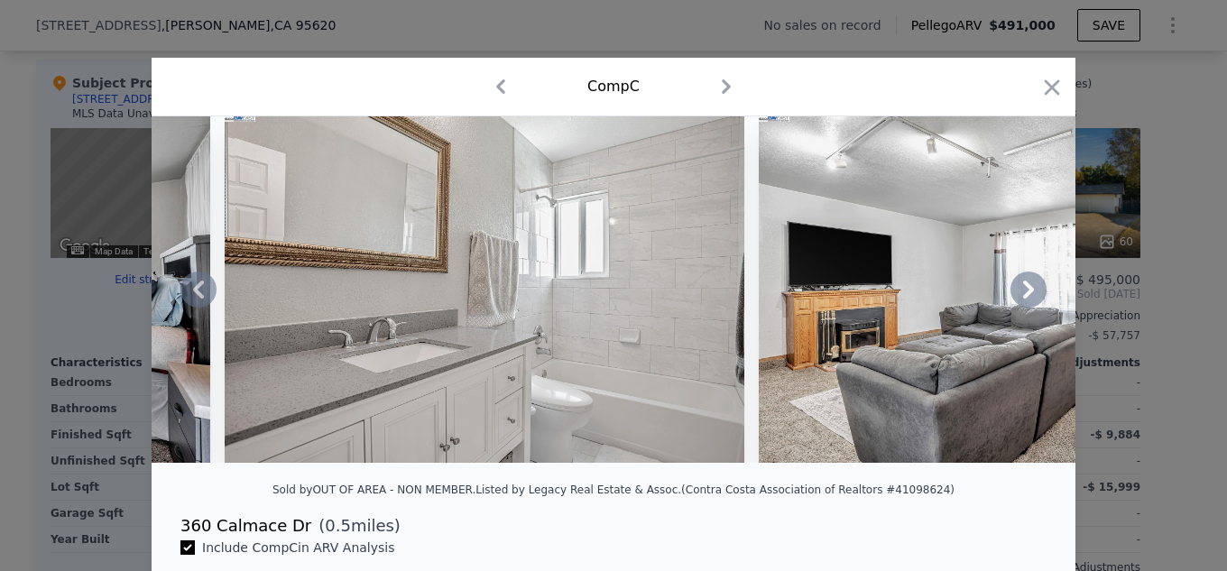
click at [1028, 297] on icon at bounding box center [1028, 289] width 36 height 36
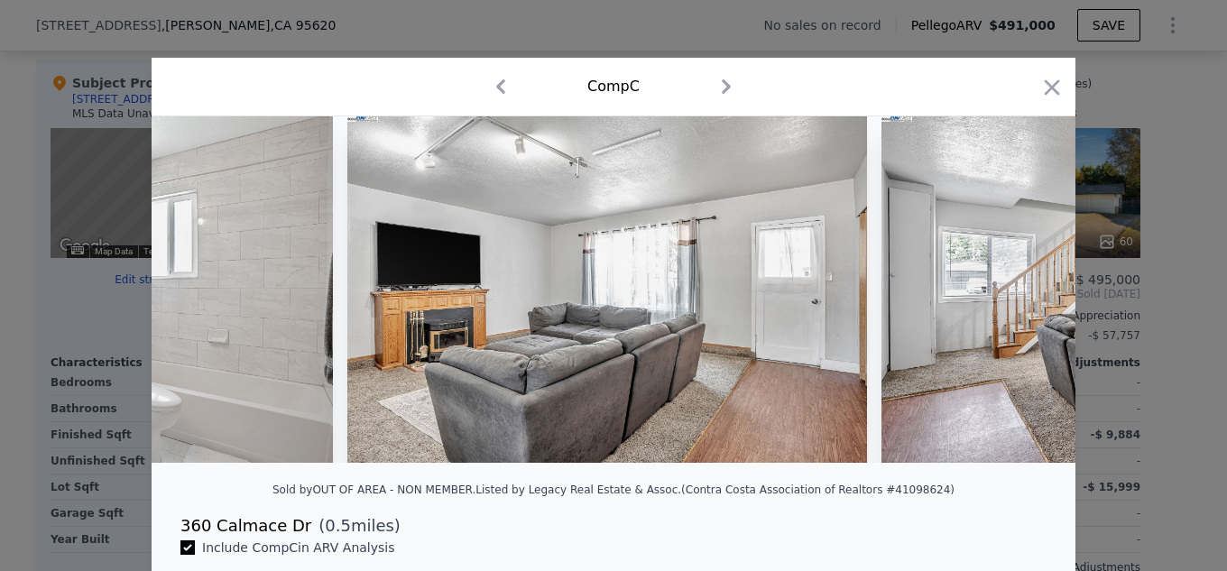
scroll to position [0, 3031]
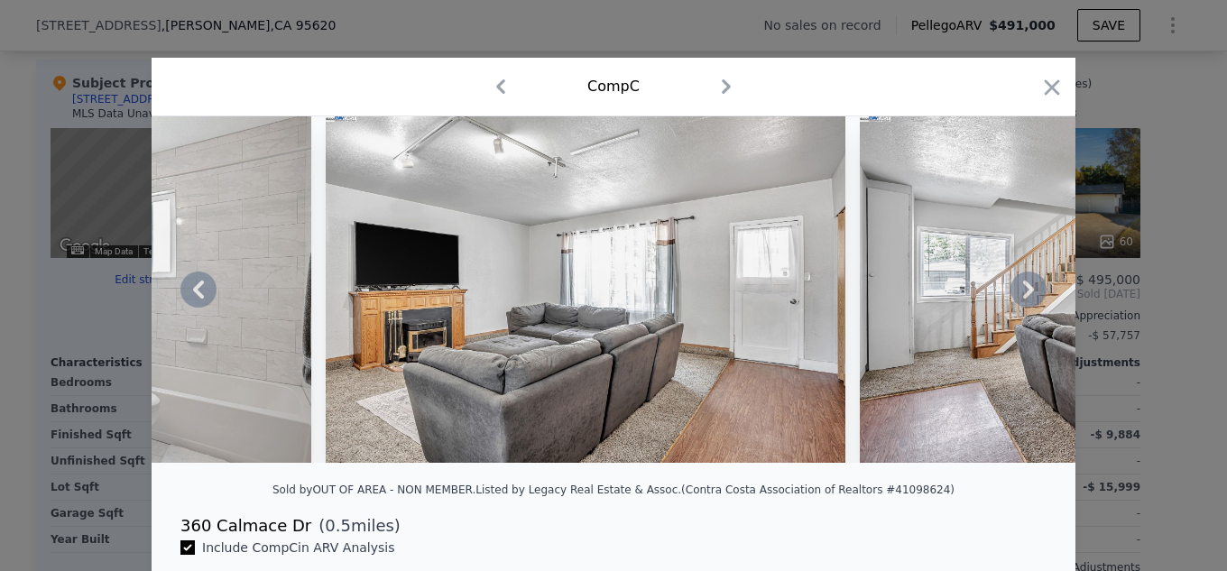
click at [1028, 297] on icon at bounding box center [1028, 289] width 36 height 36
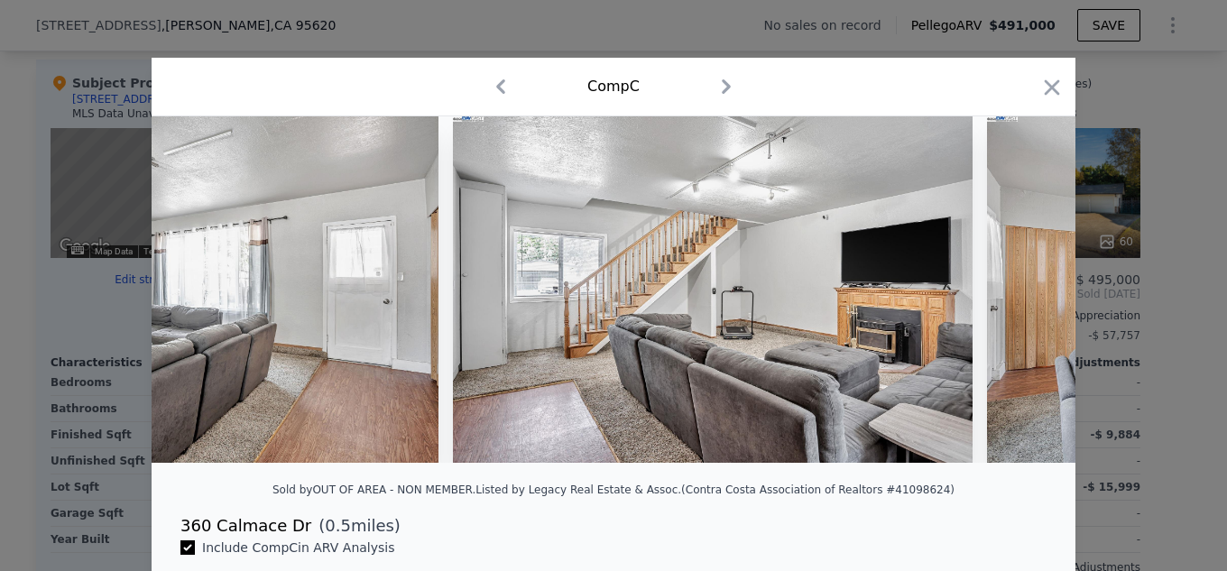
scroll to position [0, 3464]
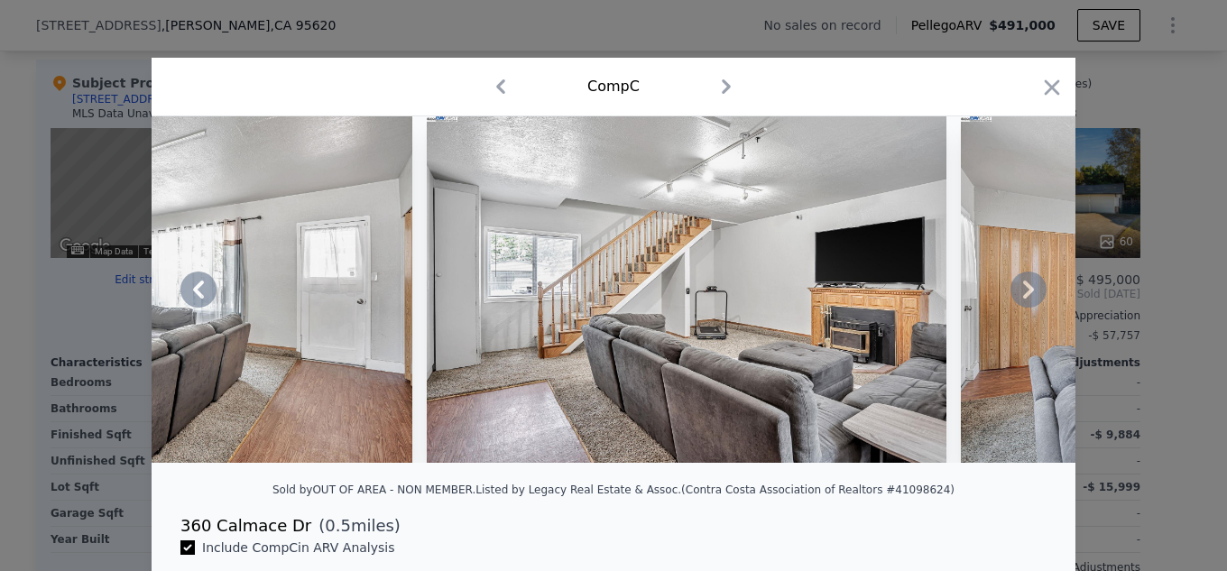
click at [1025, 297] on icon at bounding box center [1028, 290] width 11 height 18
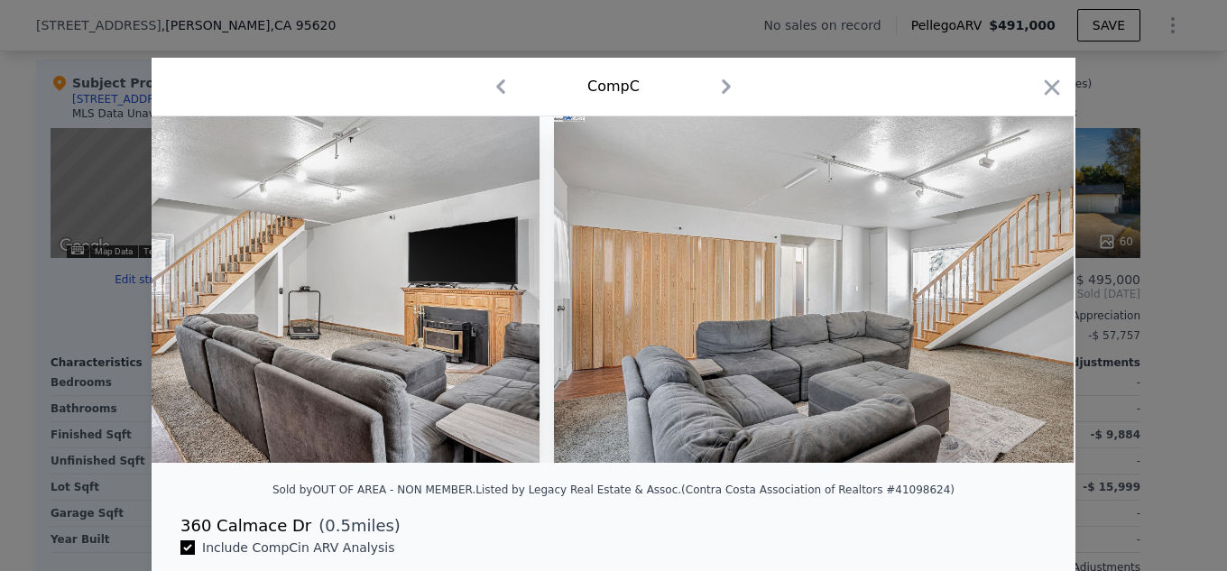
scroll to position [0, 3897]
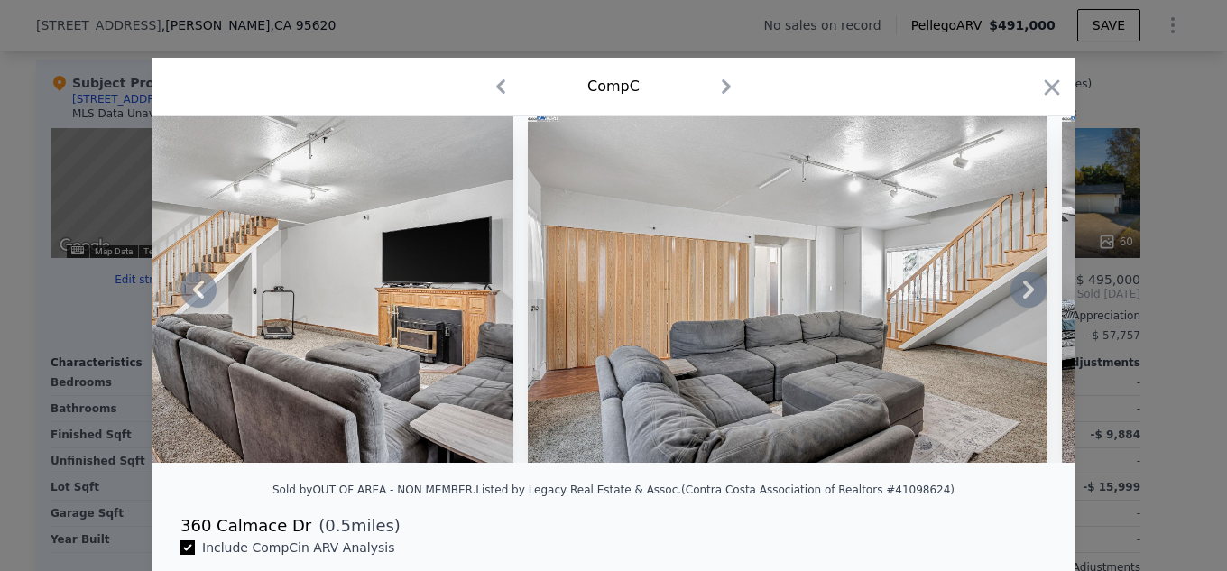
click at [1031, 294] on icon at bounding box center [1028, 289] width 36 height 36
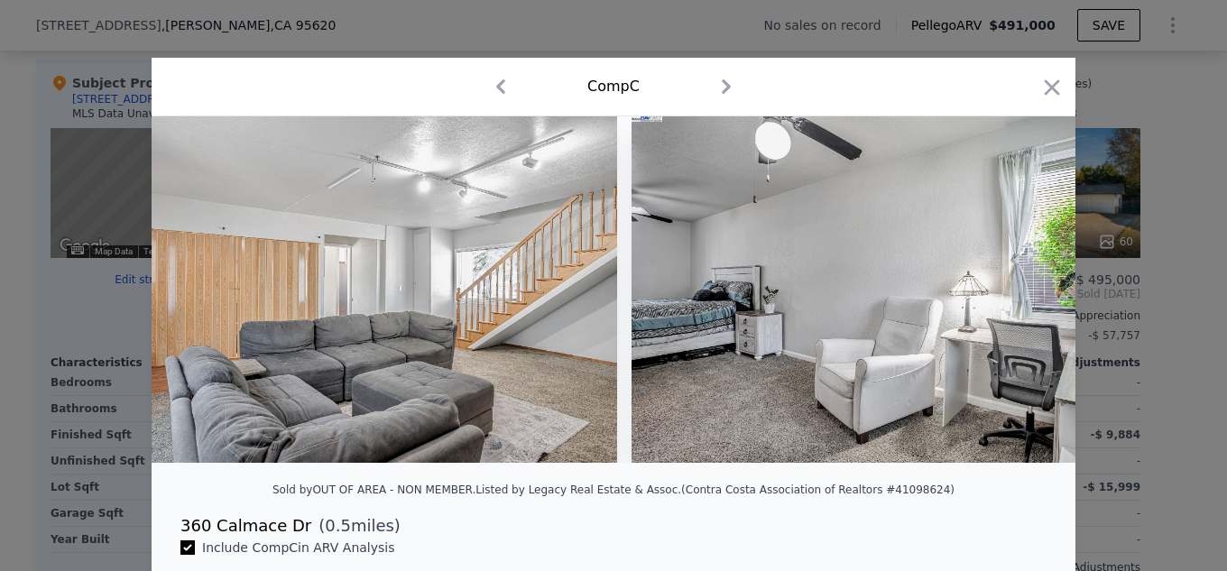
scroll to position [0, 4329]
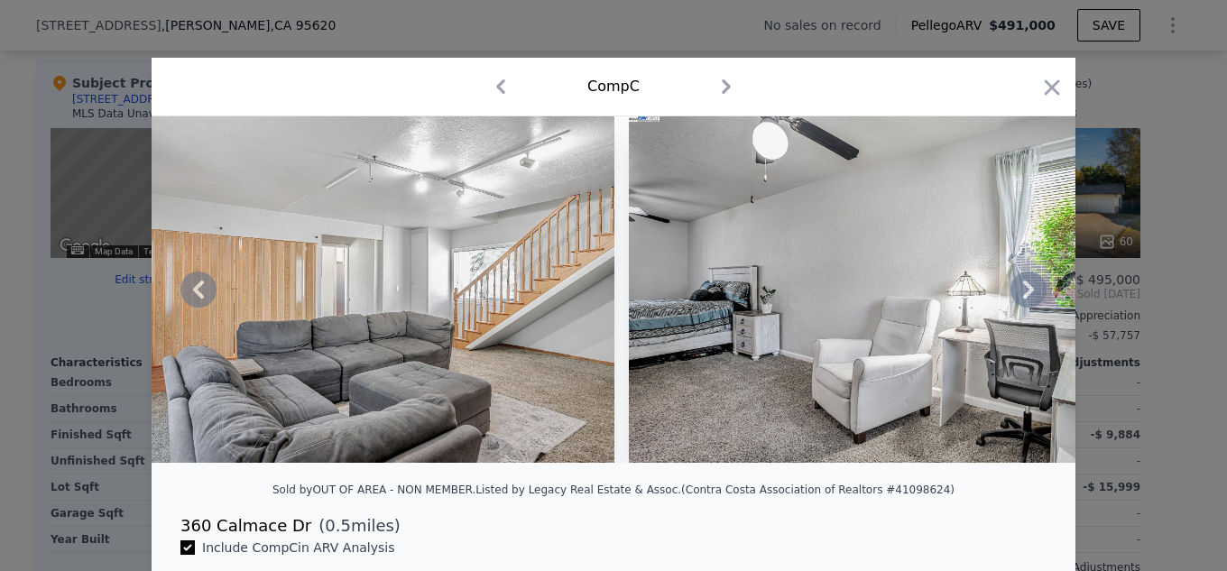
click at [1026, 299] on icon at bounding box center [1028, 289] width 36 height 36
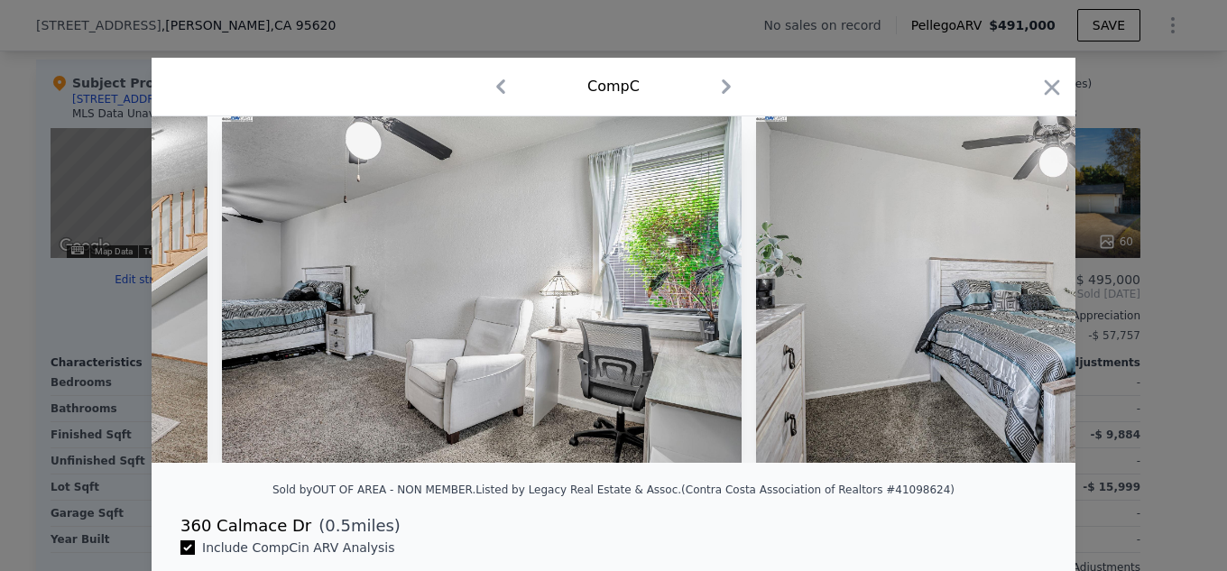
scroll to position [0, 4762]
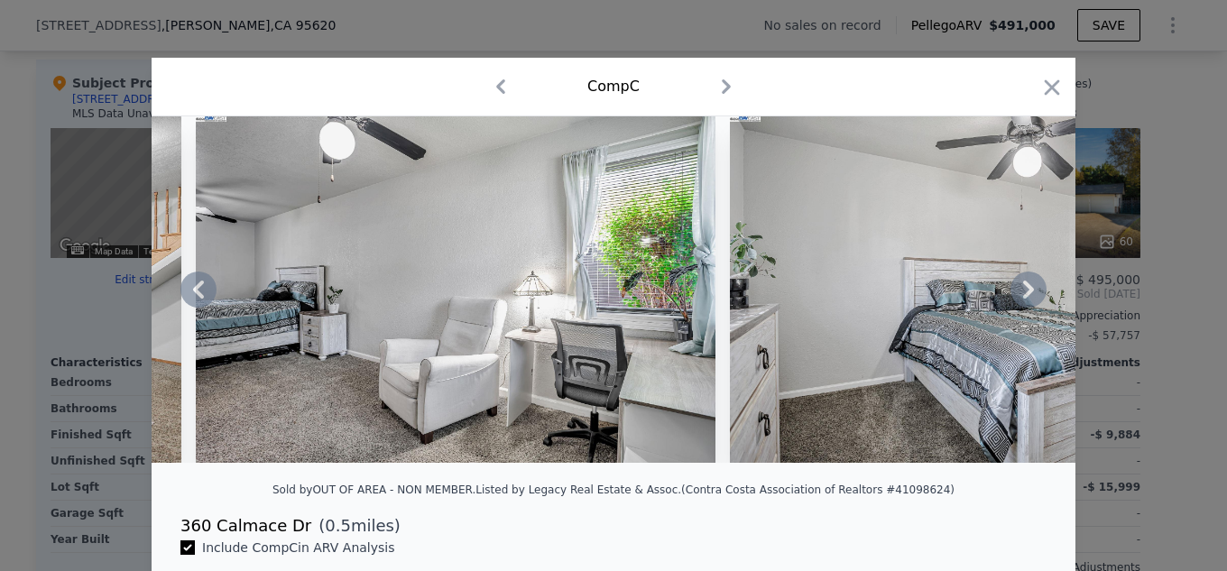
click at [1027, 294] on icon at bounding box center [1028, 289] width 36 height 36
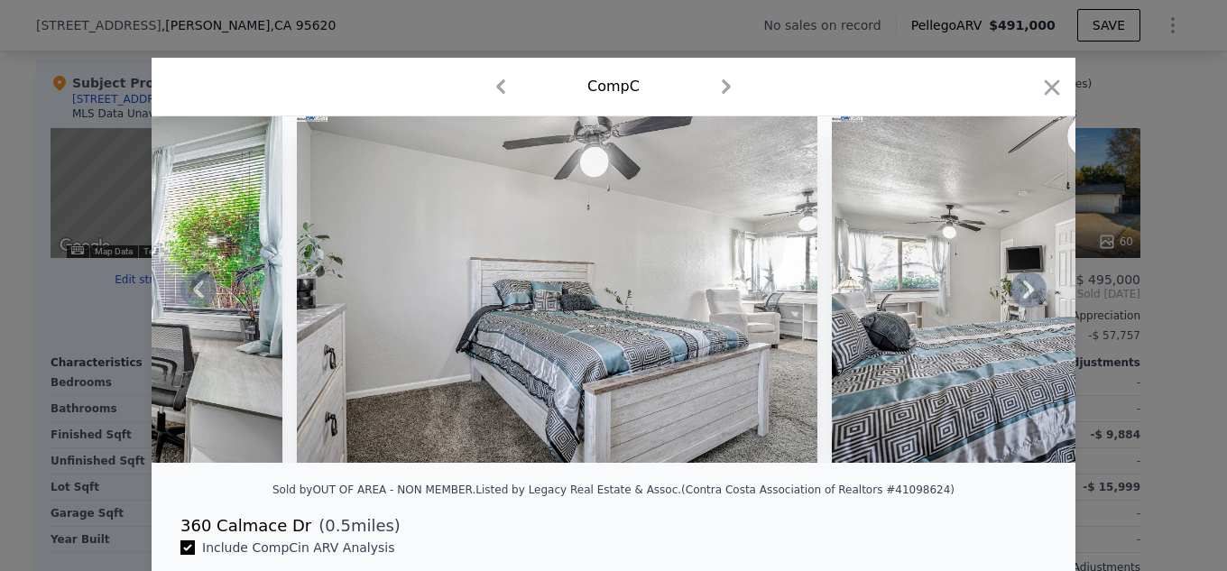
click at [1027, 294] on icon at bounding box center [1028, 289] width 36 height 36
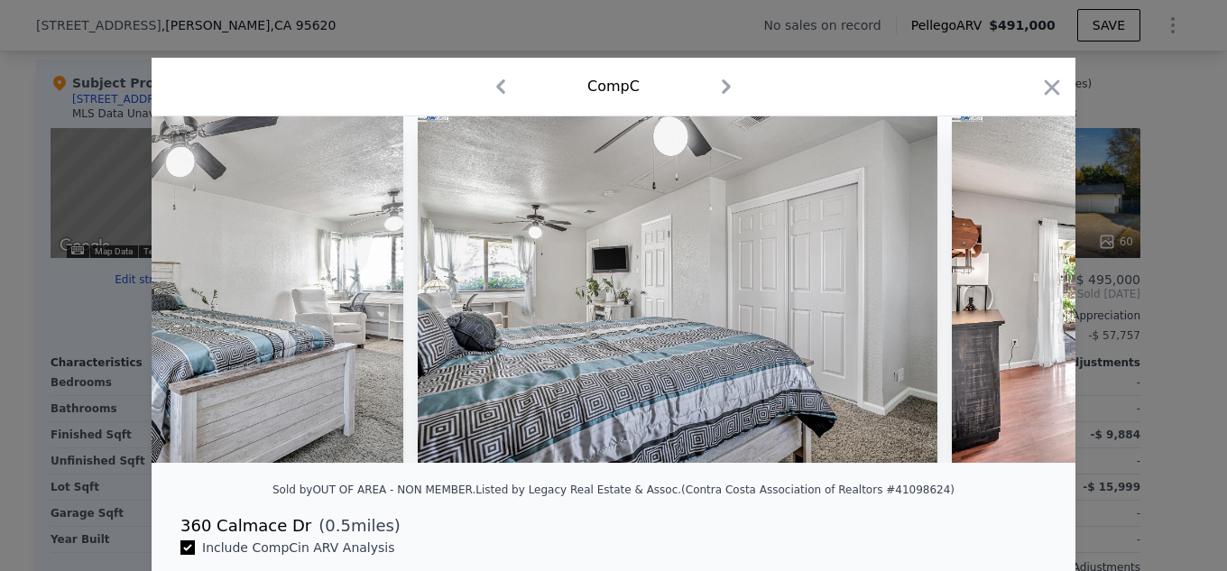
scroll to position [0, 5628]
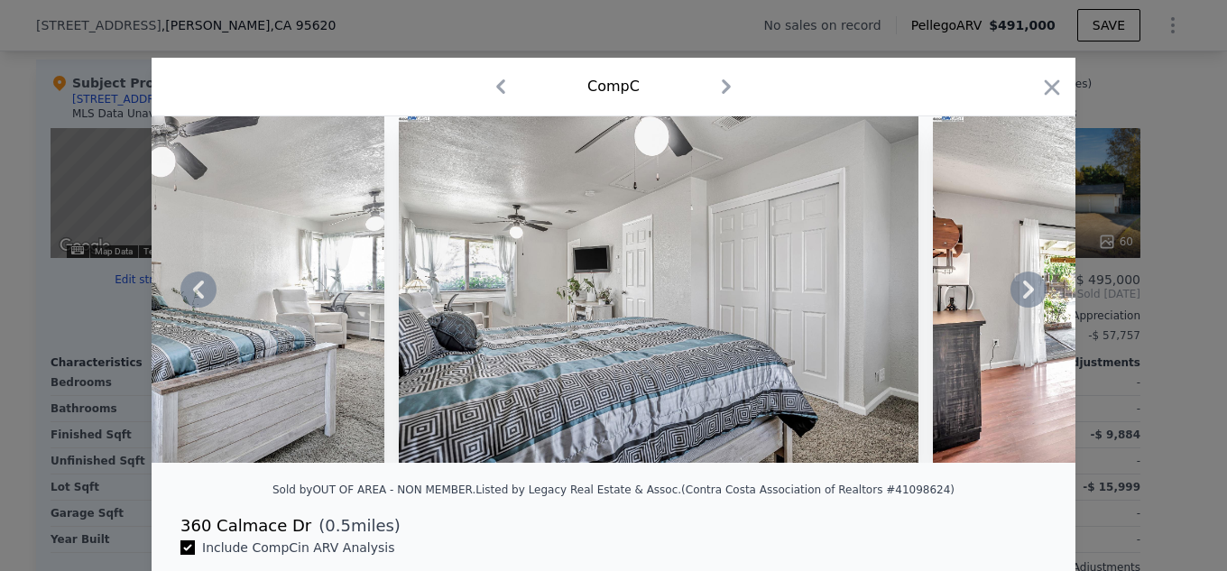
click at [1027, 294] on icon at bounding box center [1028, 289] width 36 height 36
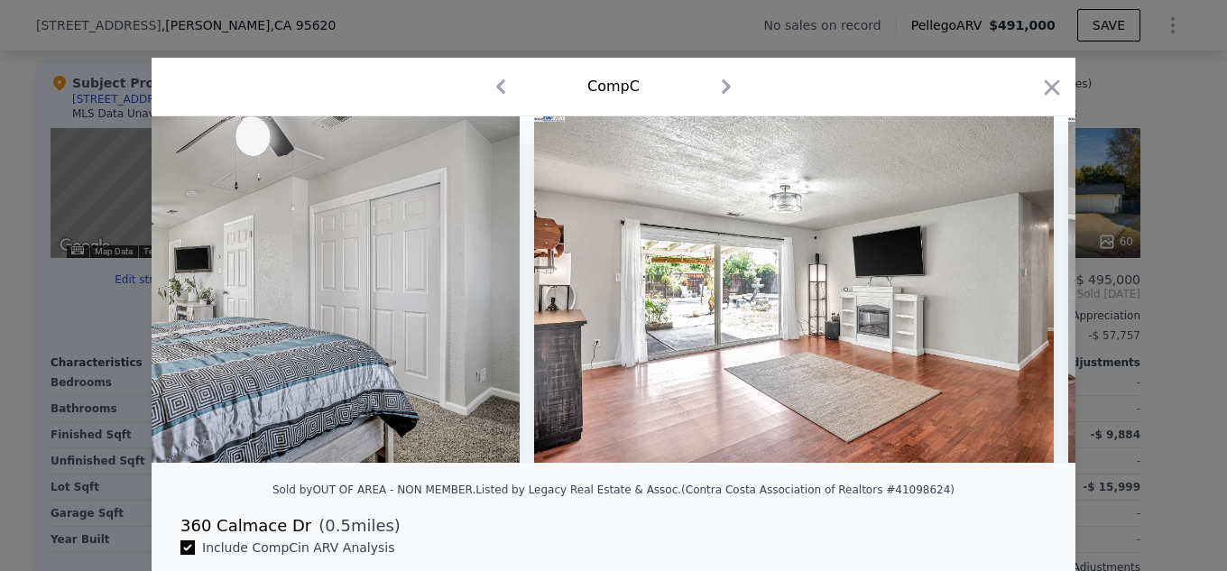
scroll to position [0, 6061]
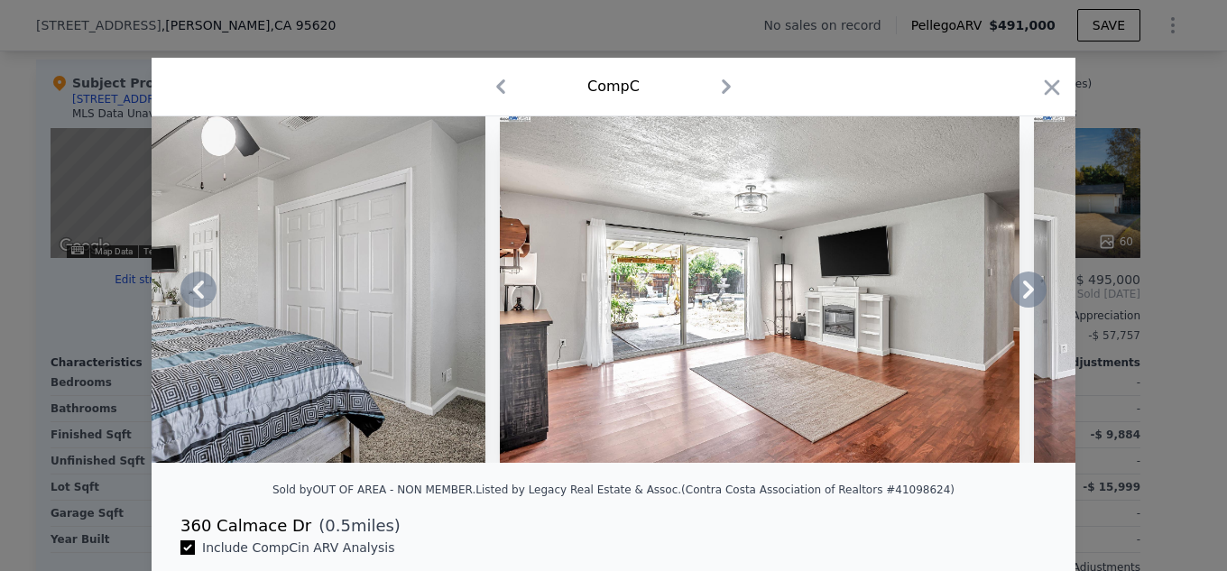
click at [1027, 294] on icon at bounding box center [1028, 289] width 36 height 36
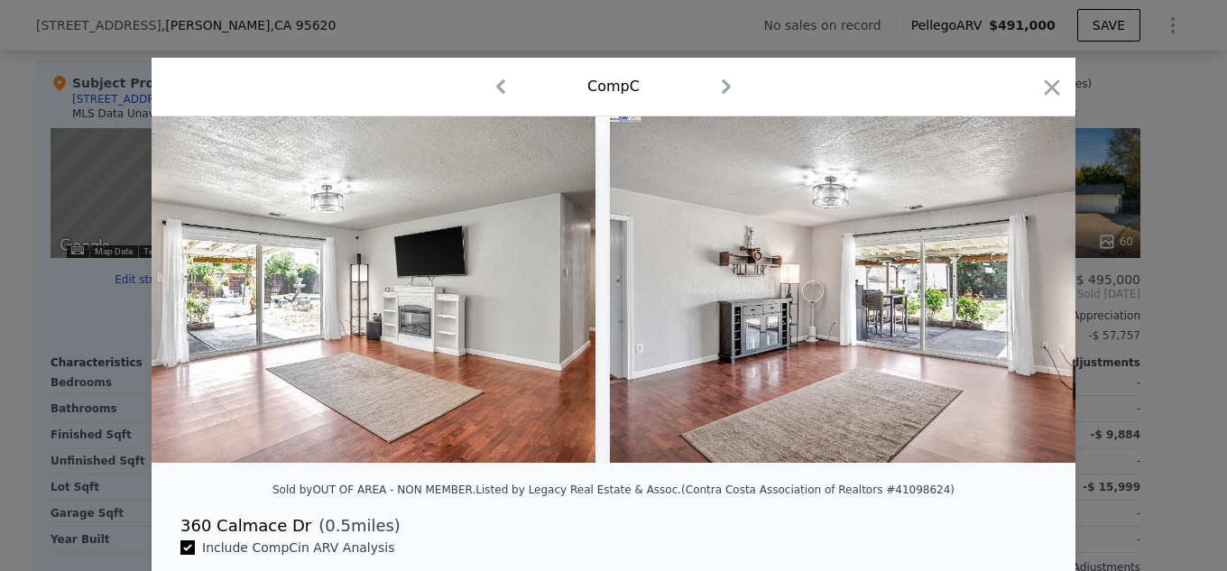
scroll to position [0, 6494]
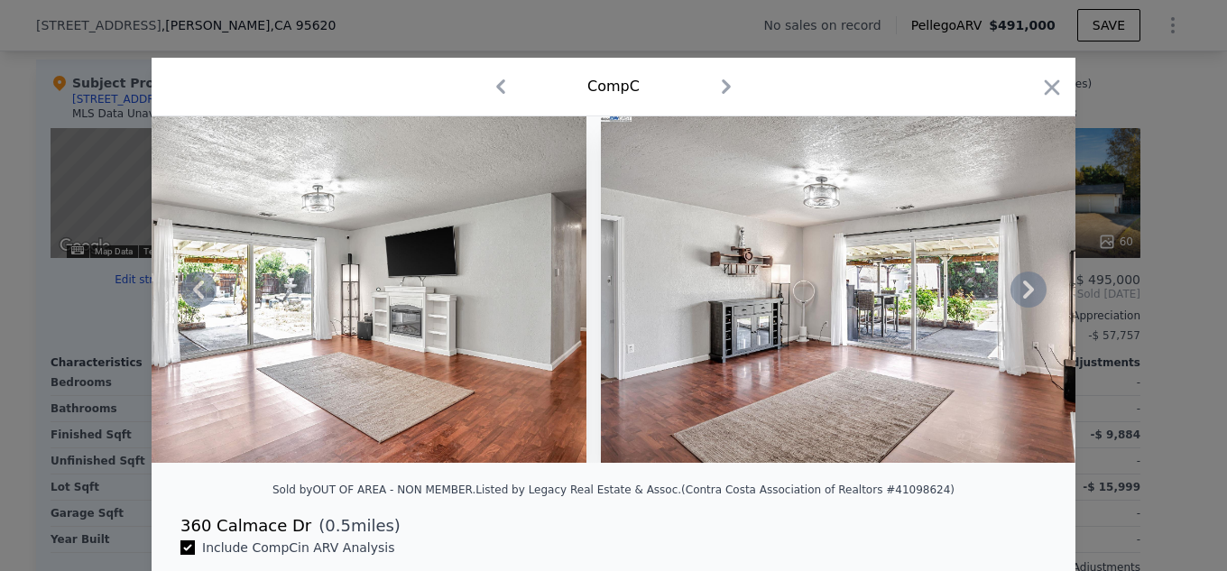
click at [1027, 294] on icon at bounding box center [1028, 289] width 36 height 36
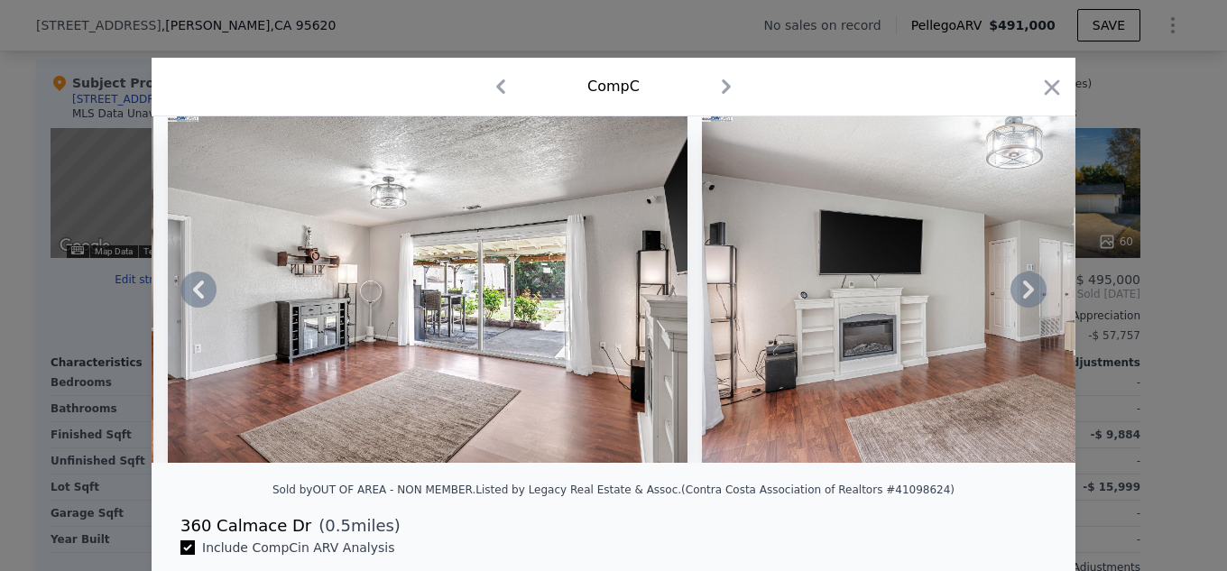
click at [1027, 294] on icon at bounding box center [1028, 289] width 36 height 36
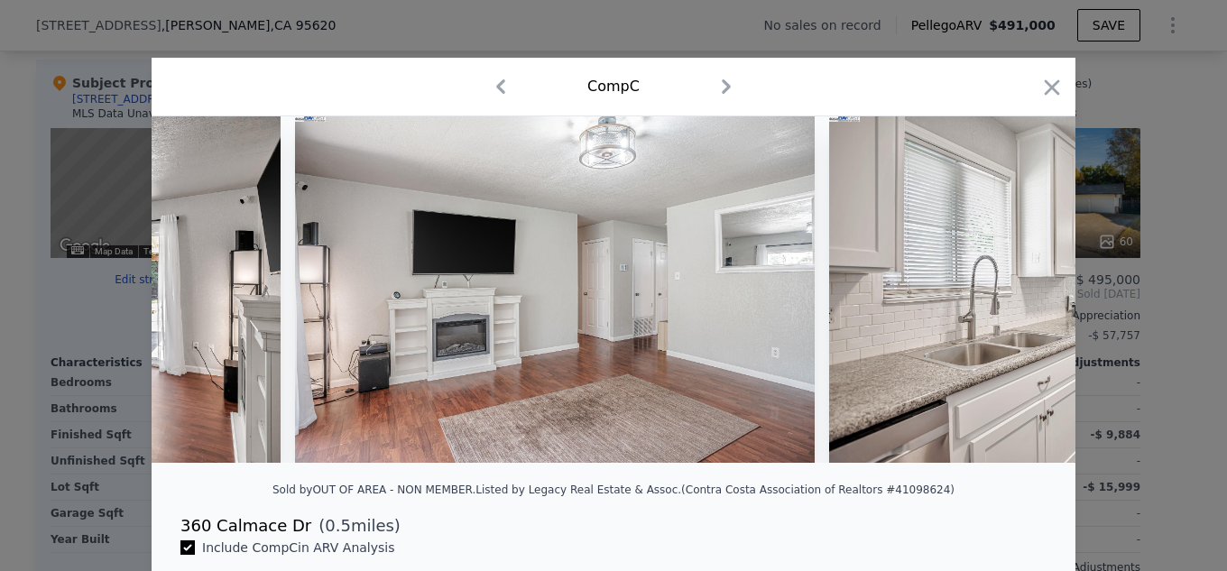
scroll to position [0, 7360]
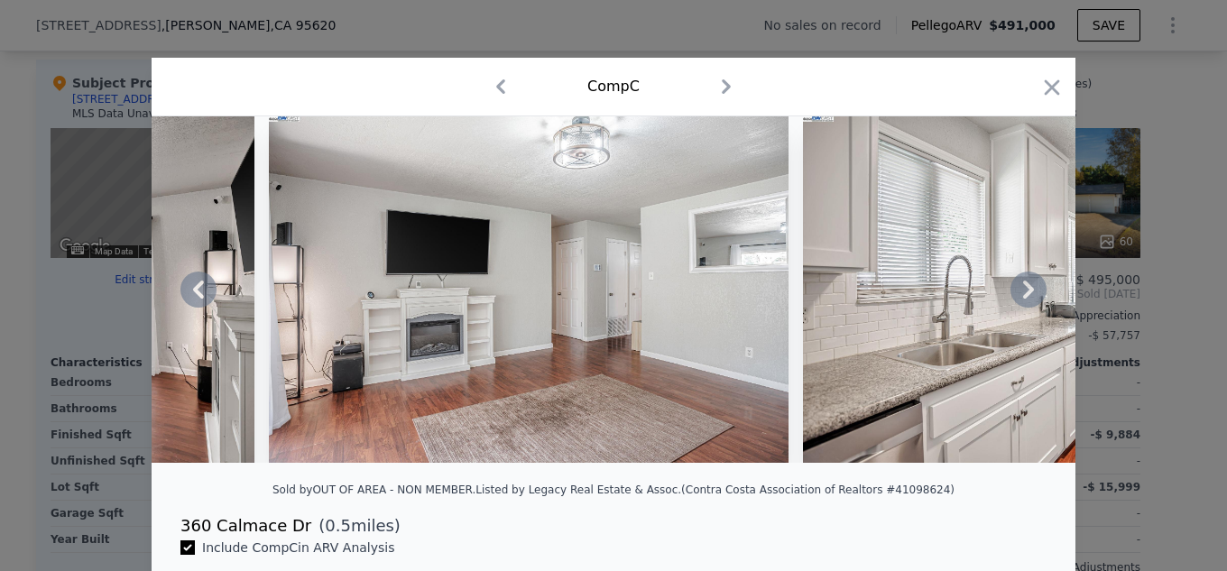
click at [1027, 294] on icon at bounding box center [1028, 289] width 36 height 36
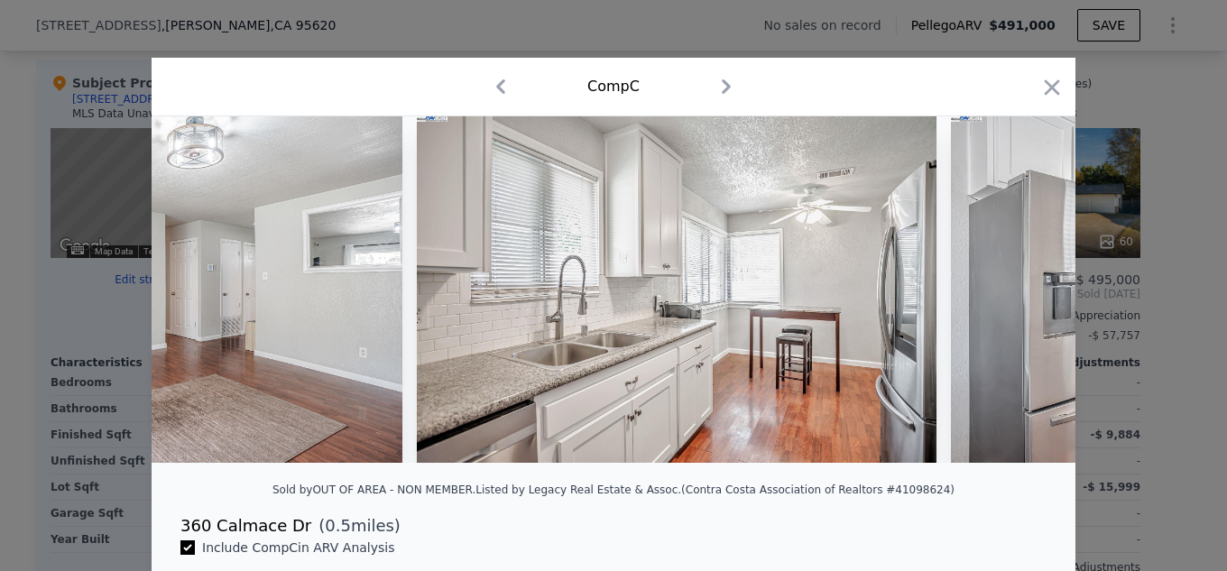
scroll to position [0, 7793]
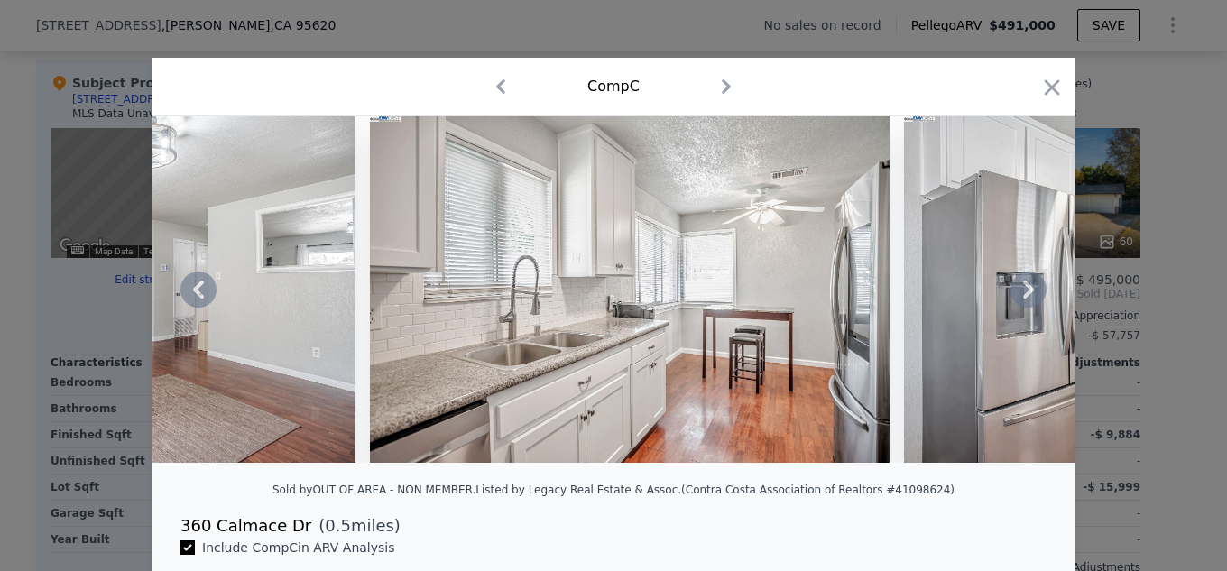
click at [1027, 294] on icon at bounding box center [1028, 289] width 36 height 36
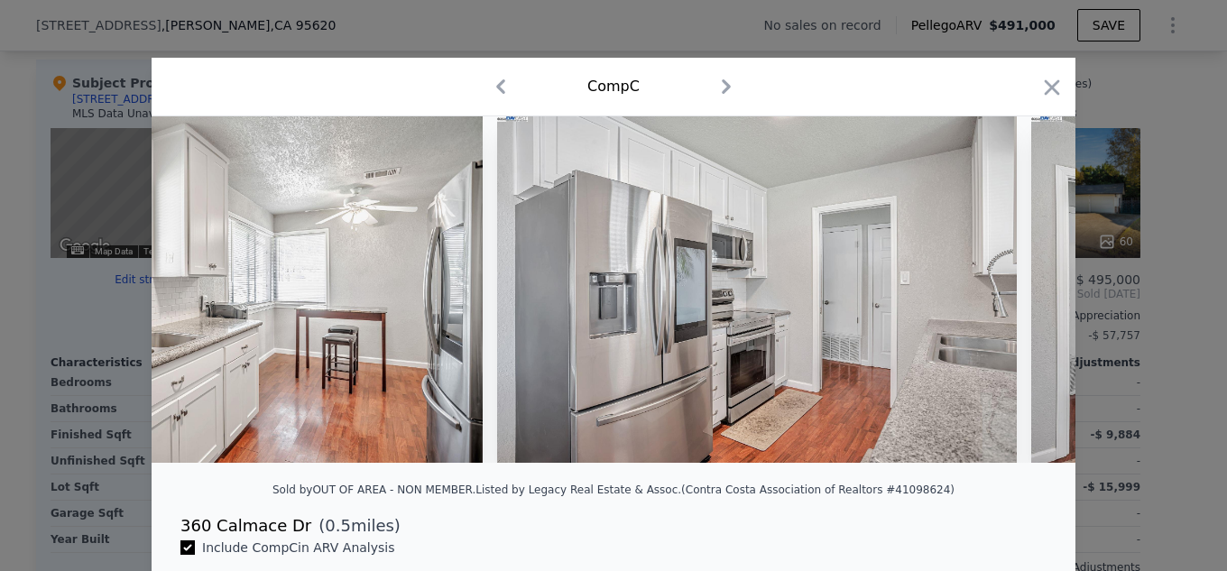
scroll to position [0, 8226]
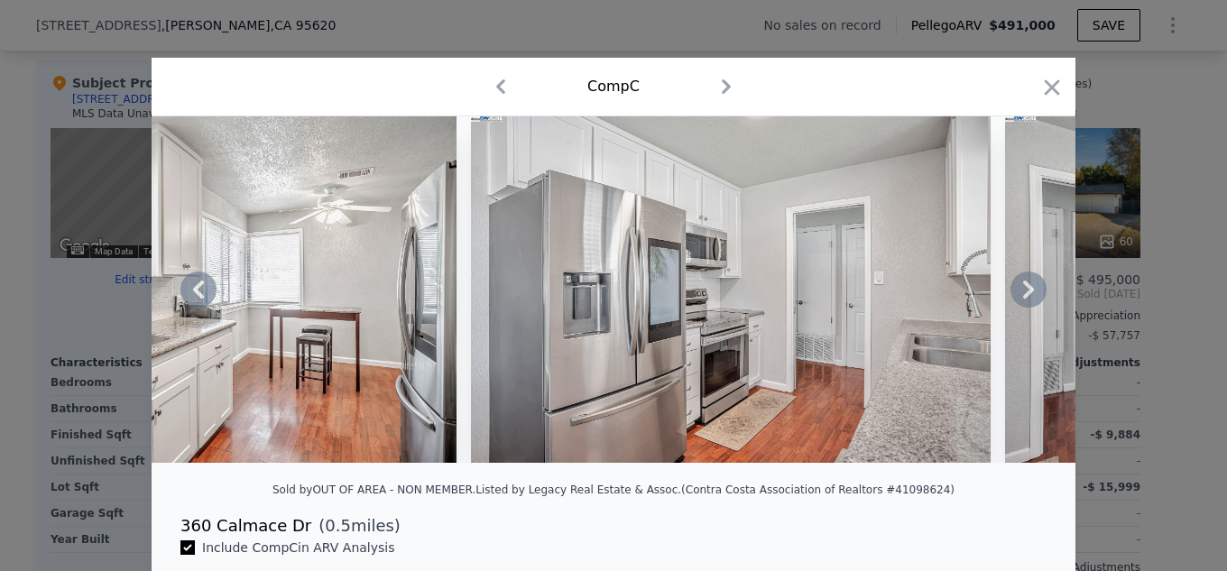
click at [1027, 294] on icon at bounding box center [1028, 289] width 36 height 36
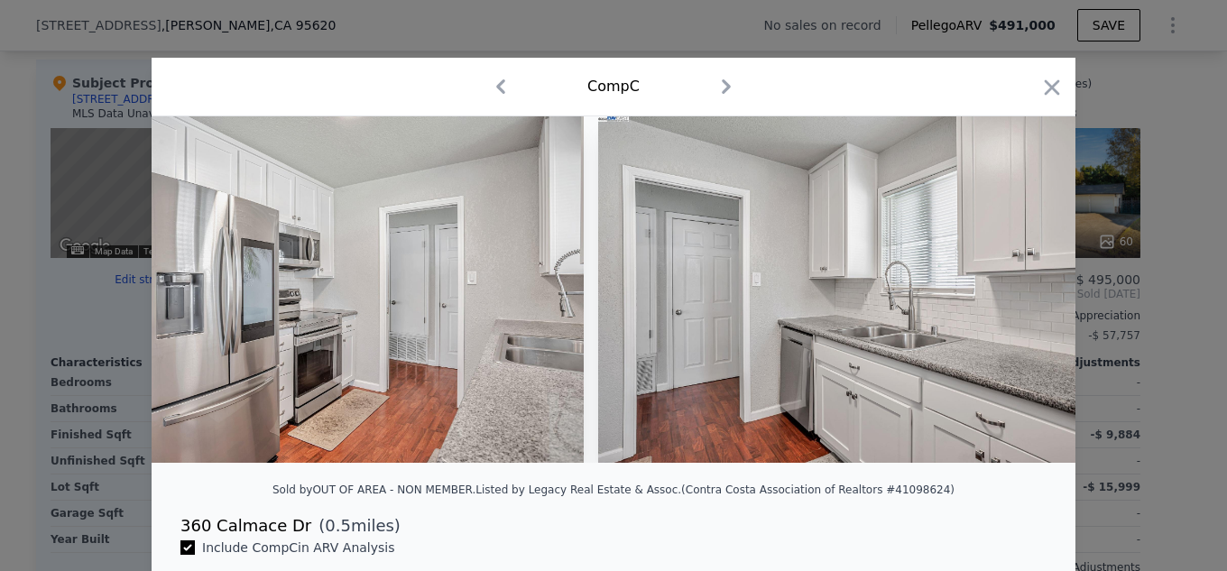
scroll to position [0, 8659]
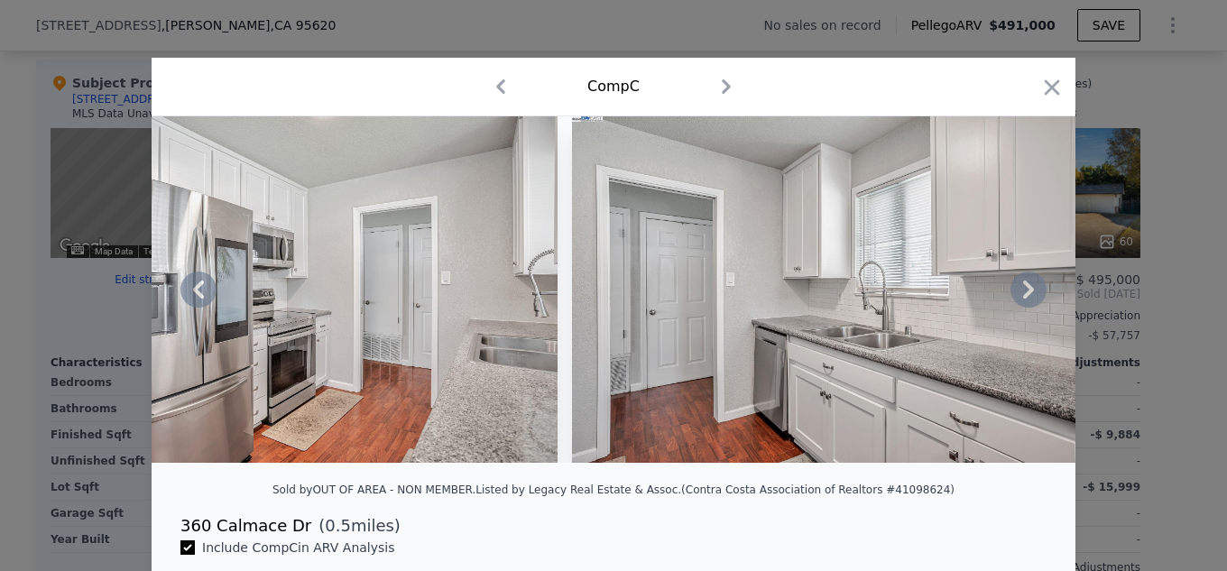
click at [1027, 294] on icon at bounding box center [1028, 289] width 36 height 36
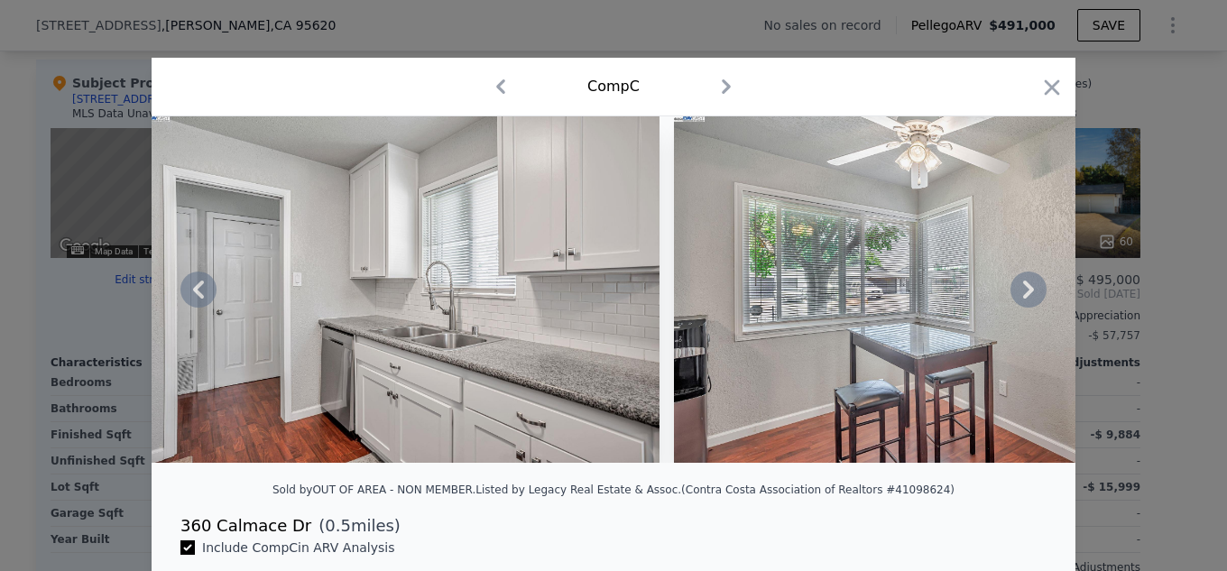
click at [1030, 284] on icon at bounding box center [1028, 289] width 36 height 36
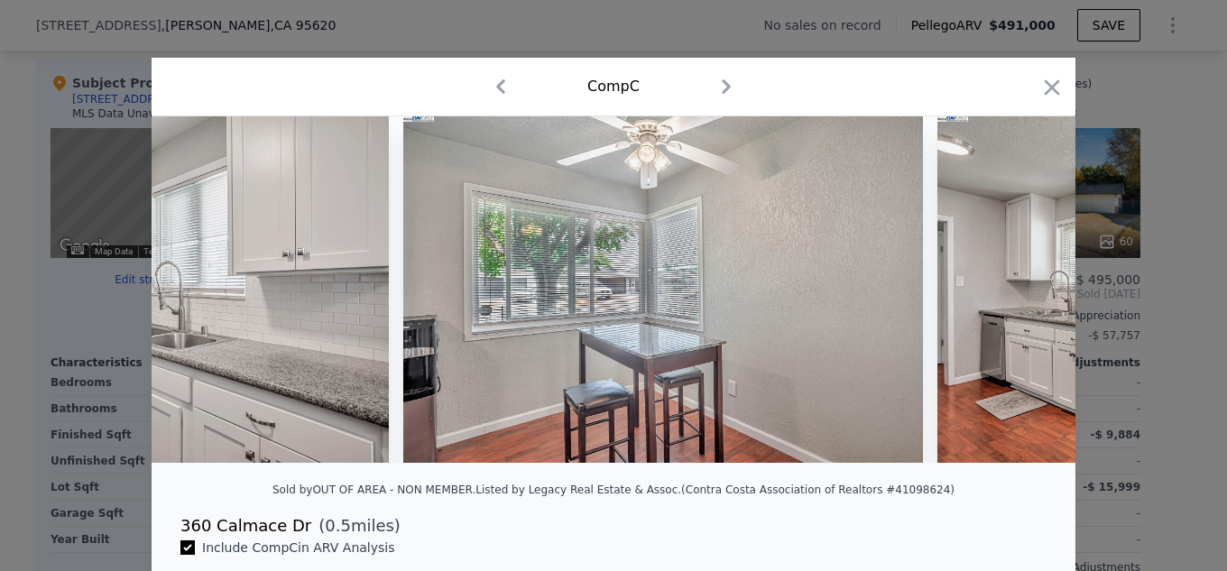
scroll to position [0, 9525]
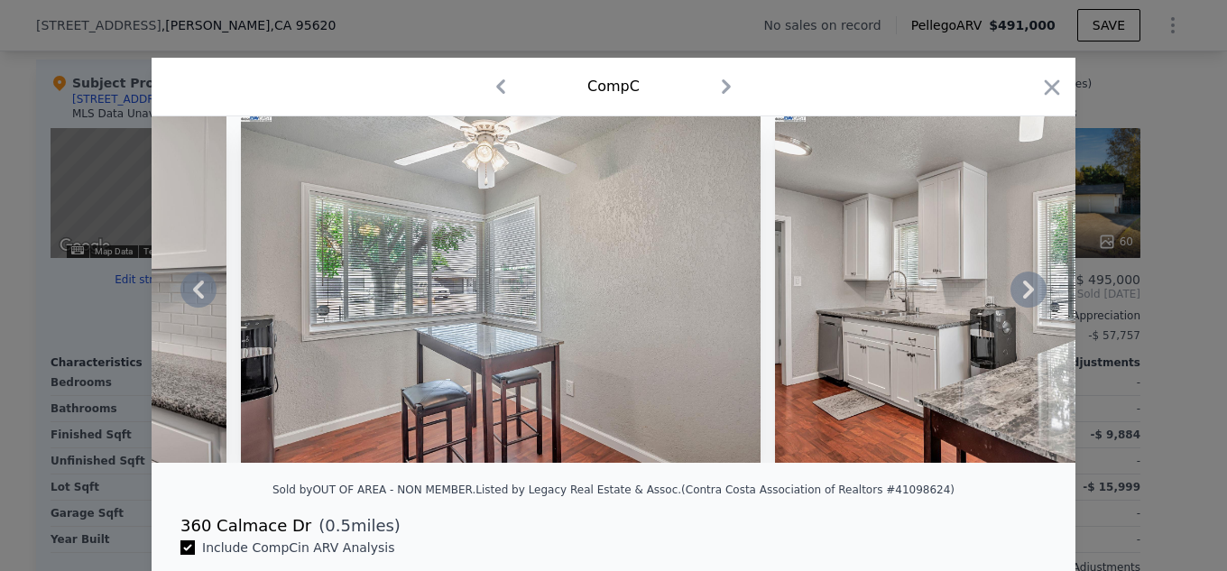
click at [1035, 298] on icon at bounding box center [1028, 289] width 36 height 36
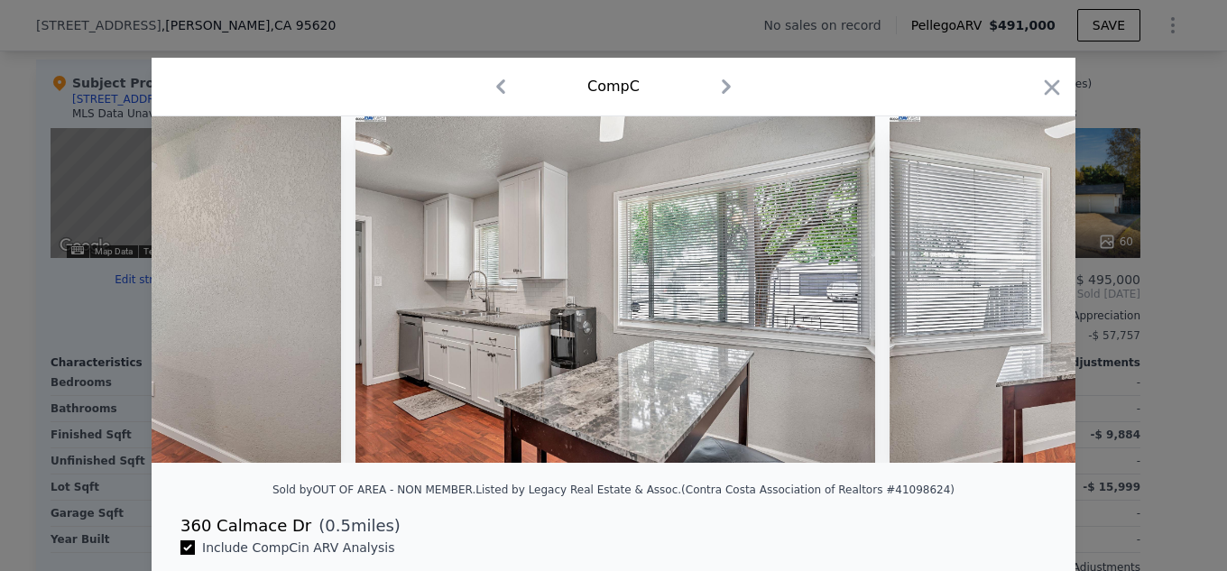
scroll to position [0, 9958]
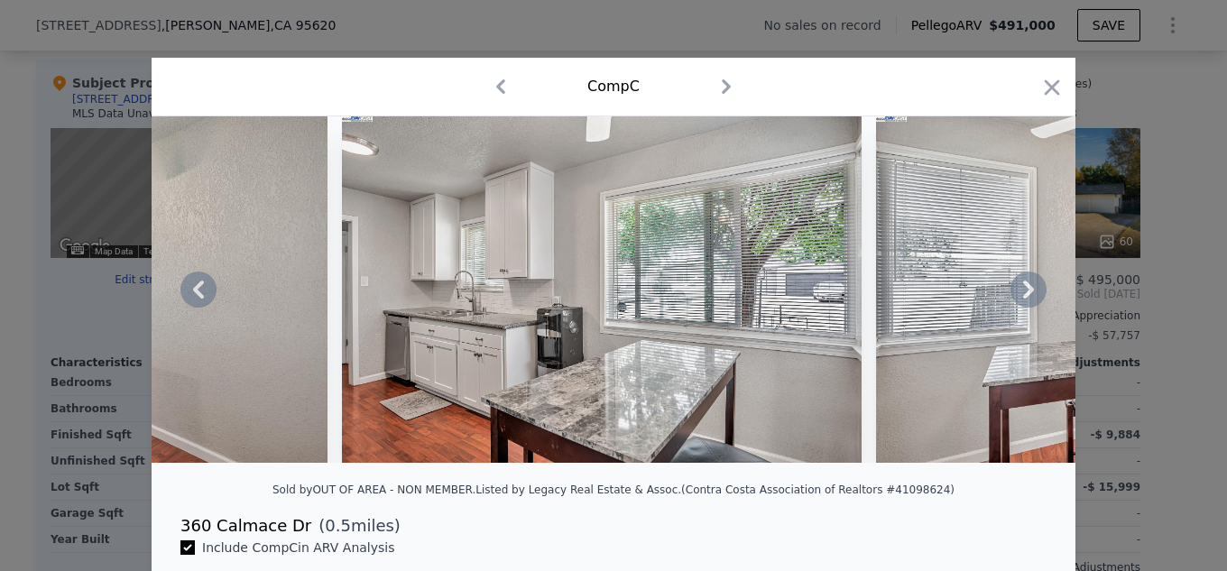
click at [1024, 294] on icon at bounding box center [1028, 290] width 11 height 18
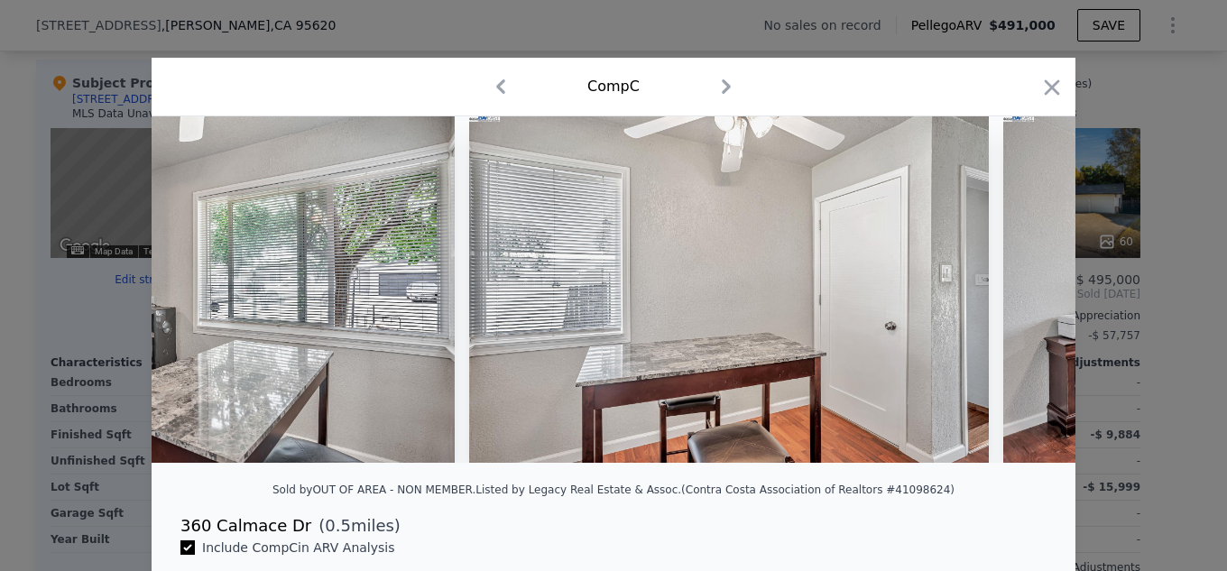
scroll to position [0, 10391]
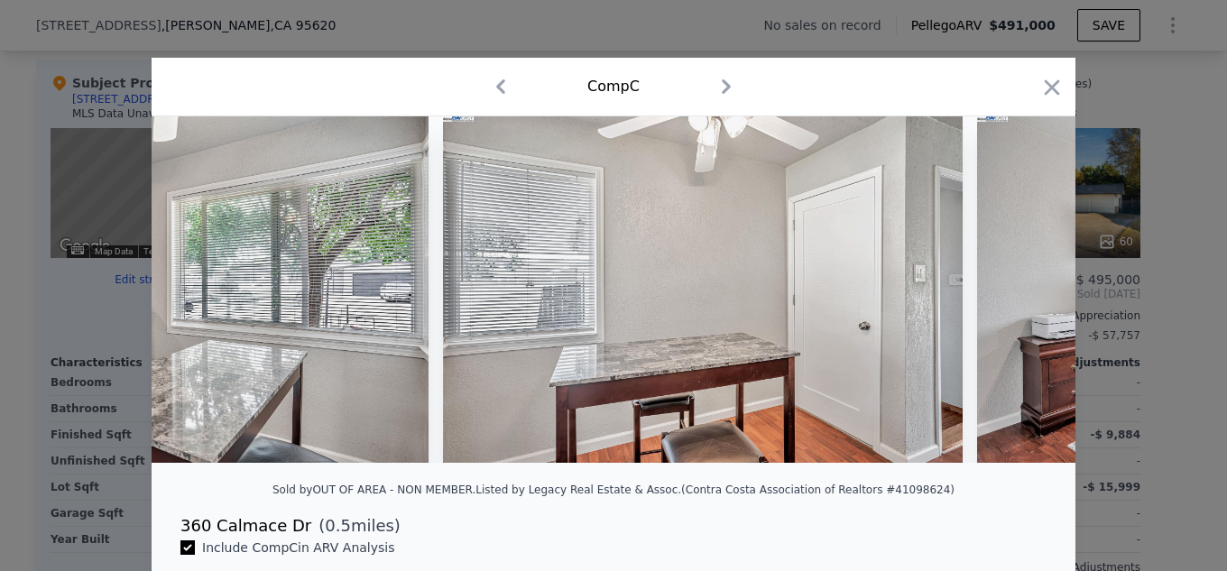
click at [1044, 86] on icon "button" at bounding box center [1051, 86] width 15 height 15
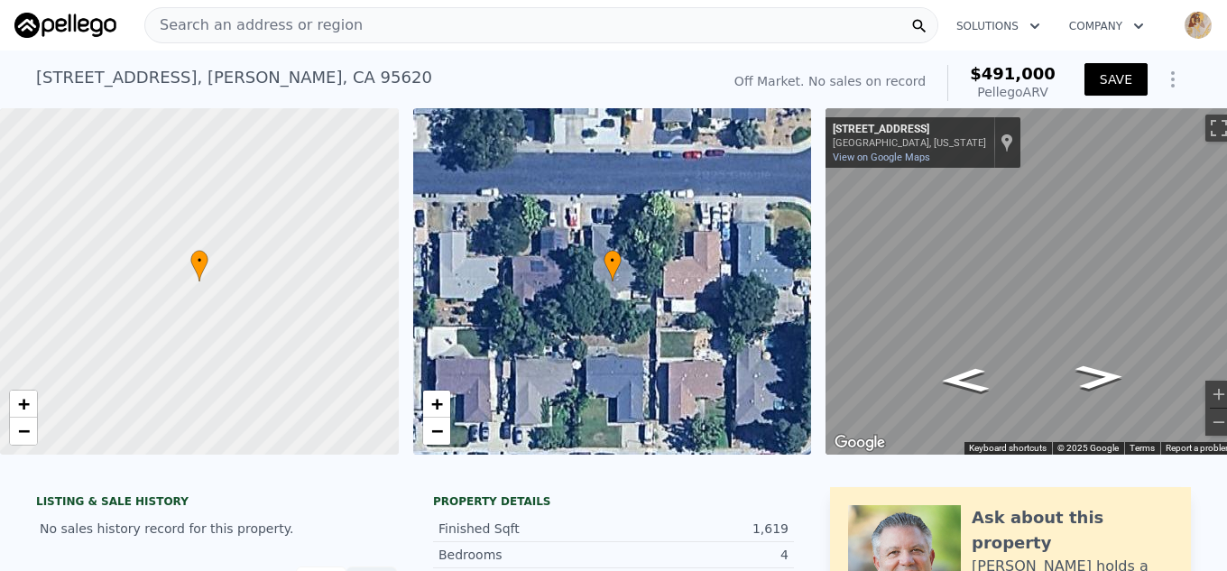
click at [1118, 78] on button "SAVE" at bounding box center [1115, 79] width 63 height 32
click at [1164, 76] on icon "Show Options" at bounding box center [1173, 80] width 22 height 22
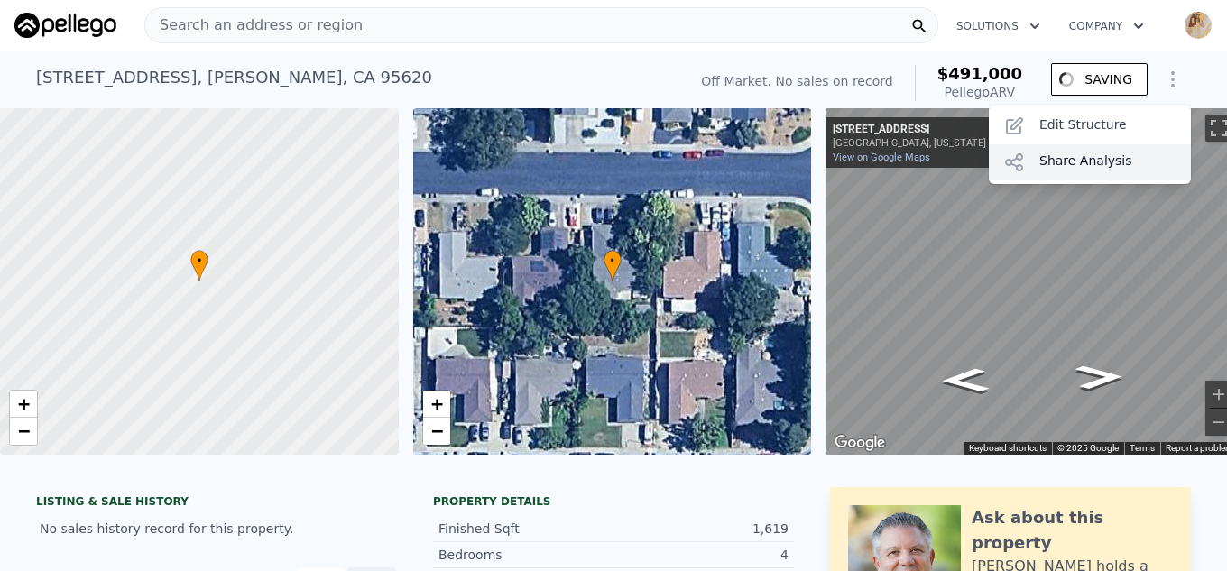
click at [1112, 158] on div "Share Analysis" at bounding box center [1090, 162] width 202 height 36
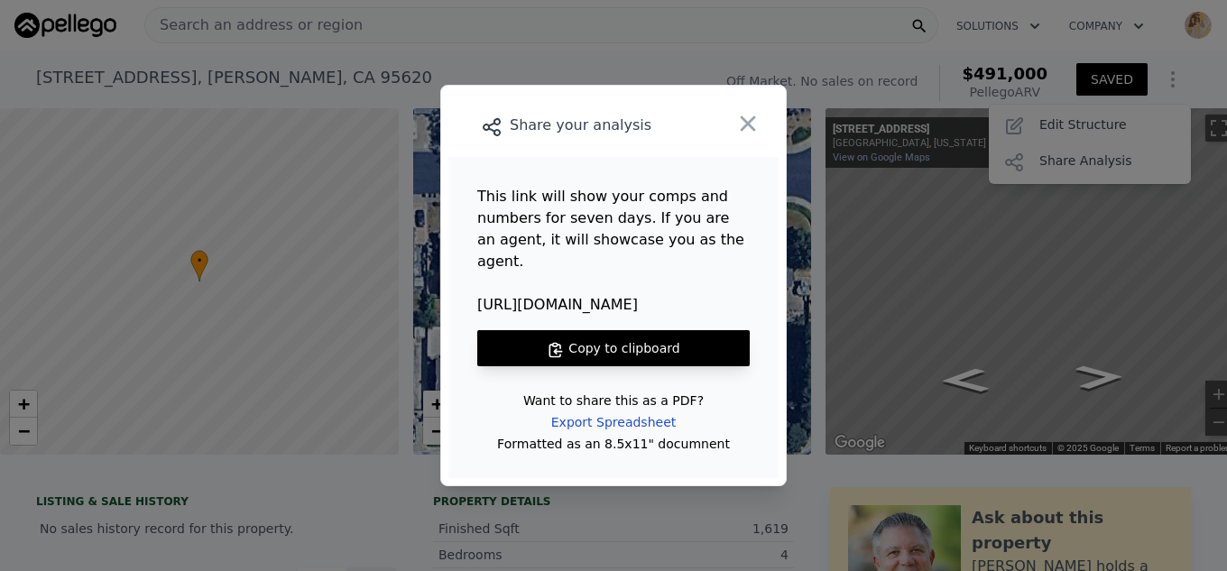
click at [671, 333] on button "Copy to clipboard" at bounding box center [613, 348] width 272 height 36
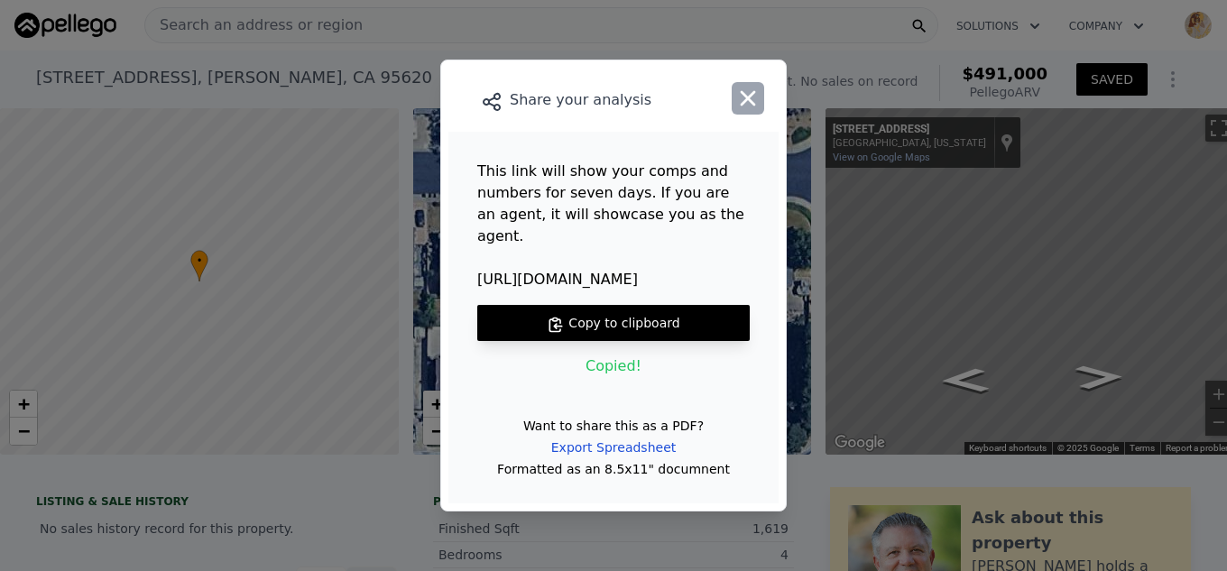
click at [735, 101] on icon "button" at bounding box center [747, 98] width 25 height 25
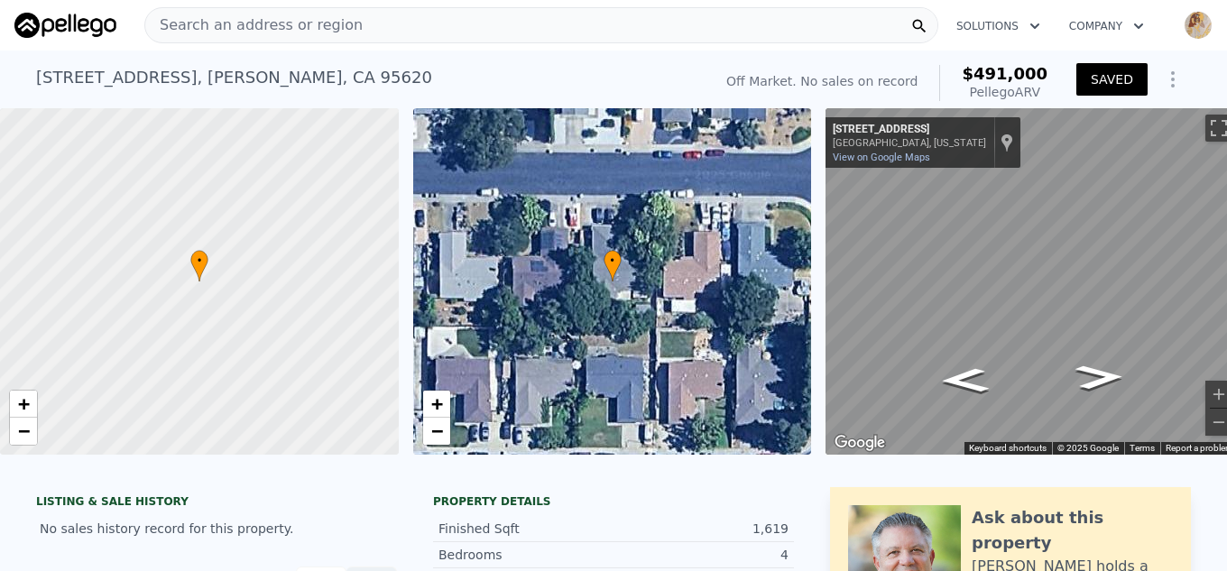
click at [1183, 29] on img "button" at bounding box center [1197, 25] width 29 height 29
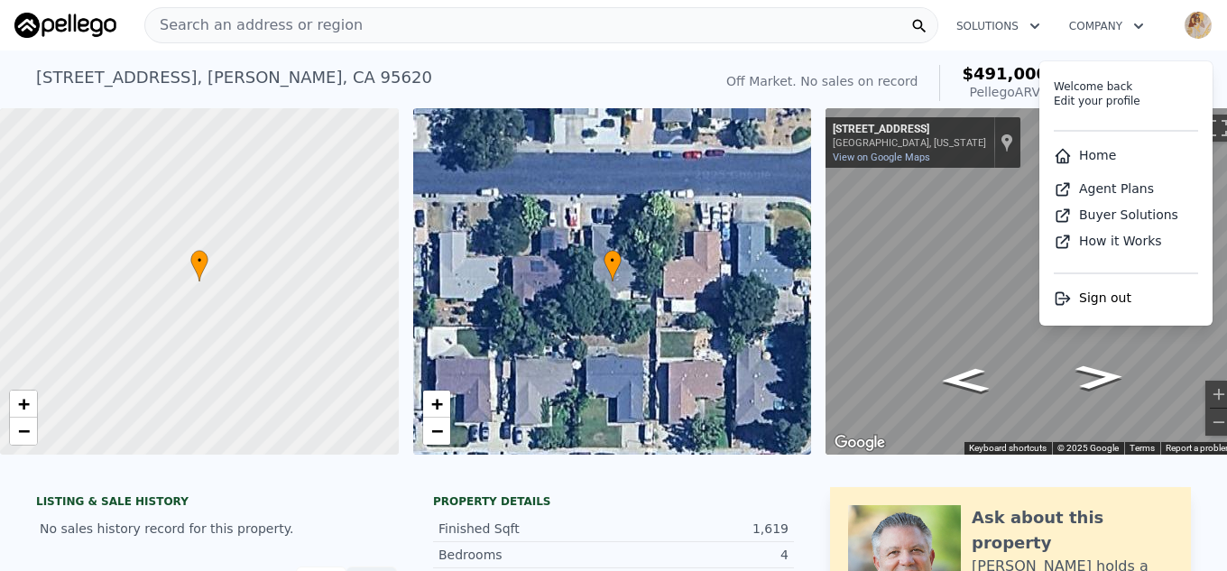
click at [704, 72] on div "[STREET_ADDRESS] No sales on record (~ARV $491k )" at bounding box center [370, 83] width 668 height 51
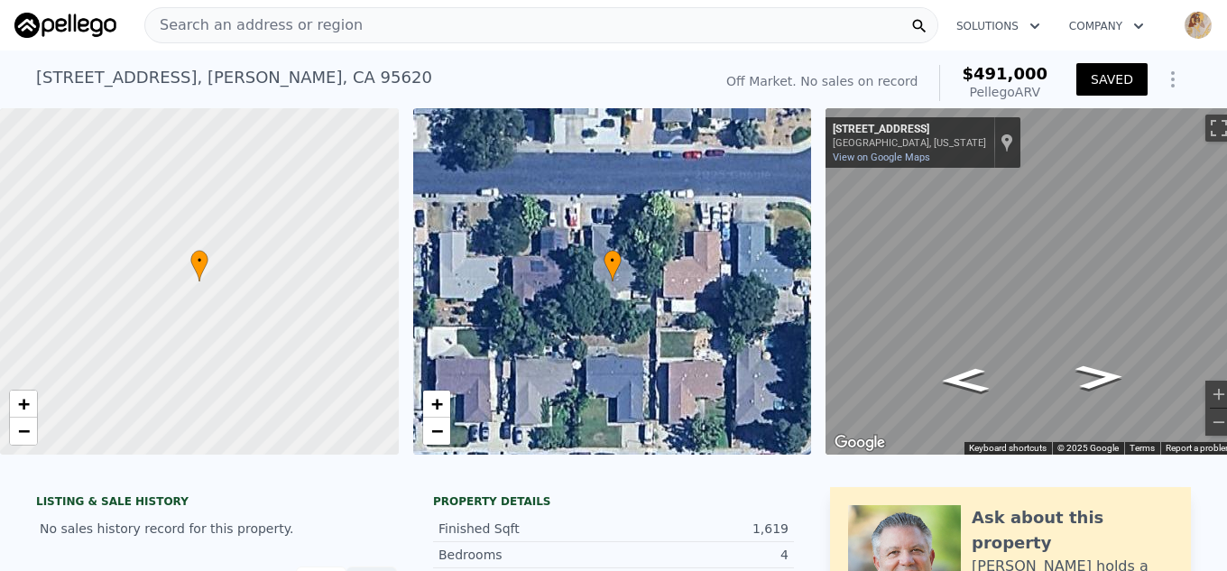
click at [1130, 32] on icon "button" at bounding box center [1138, 26] width 18 height 22
click at [1162, 80] on icon "Show Options" at bounding box center [1173, 80] width 22 height 22
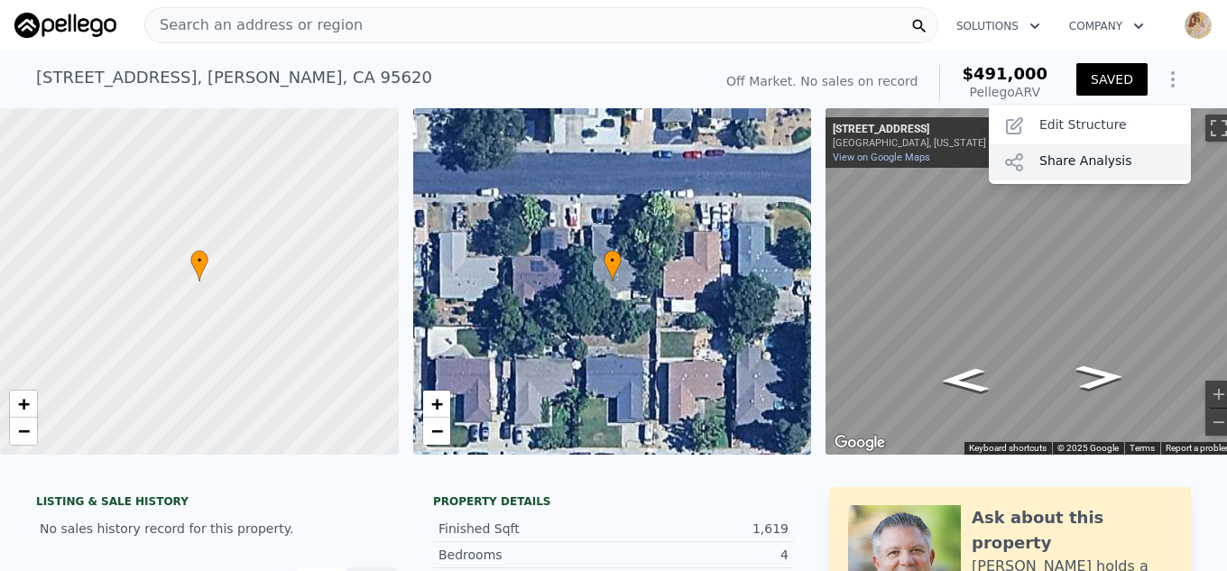
click at [1081, 153] on div "Share Analysis" at bounding box center [1090, 162] width 202 height 36
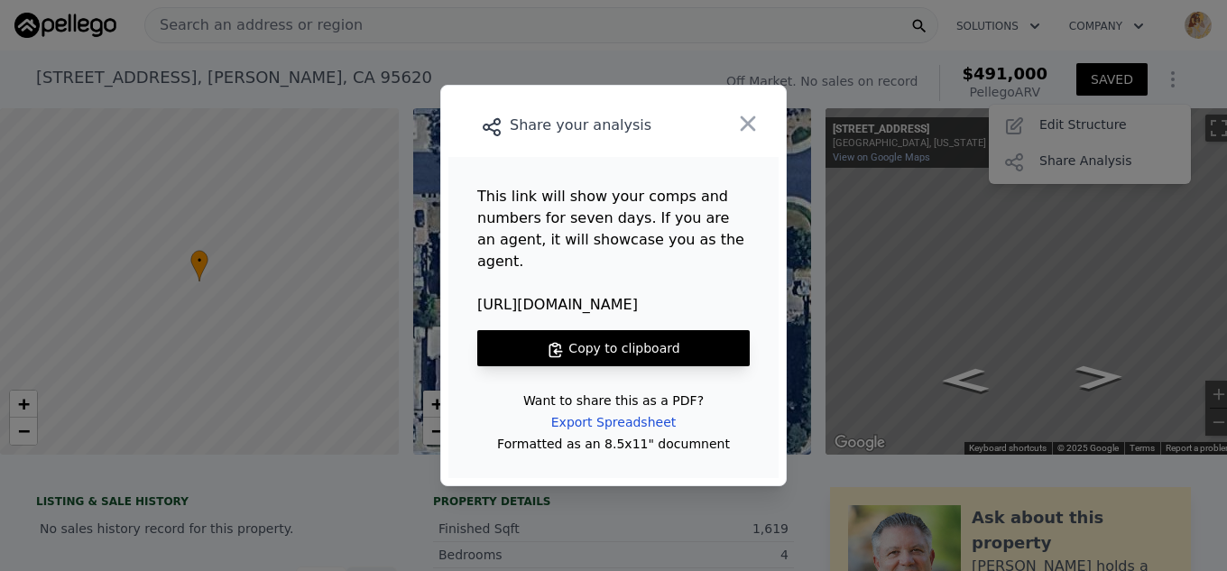
click at [645, 341] on button "Copy to clipboard" at bounding box center [613, 348] width 272 height 36
